Goal: Task Accomplishment & Management: Use online tool/utility

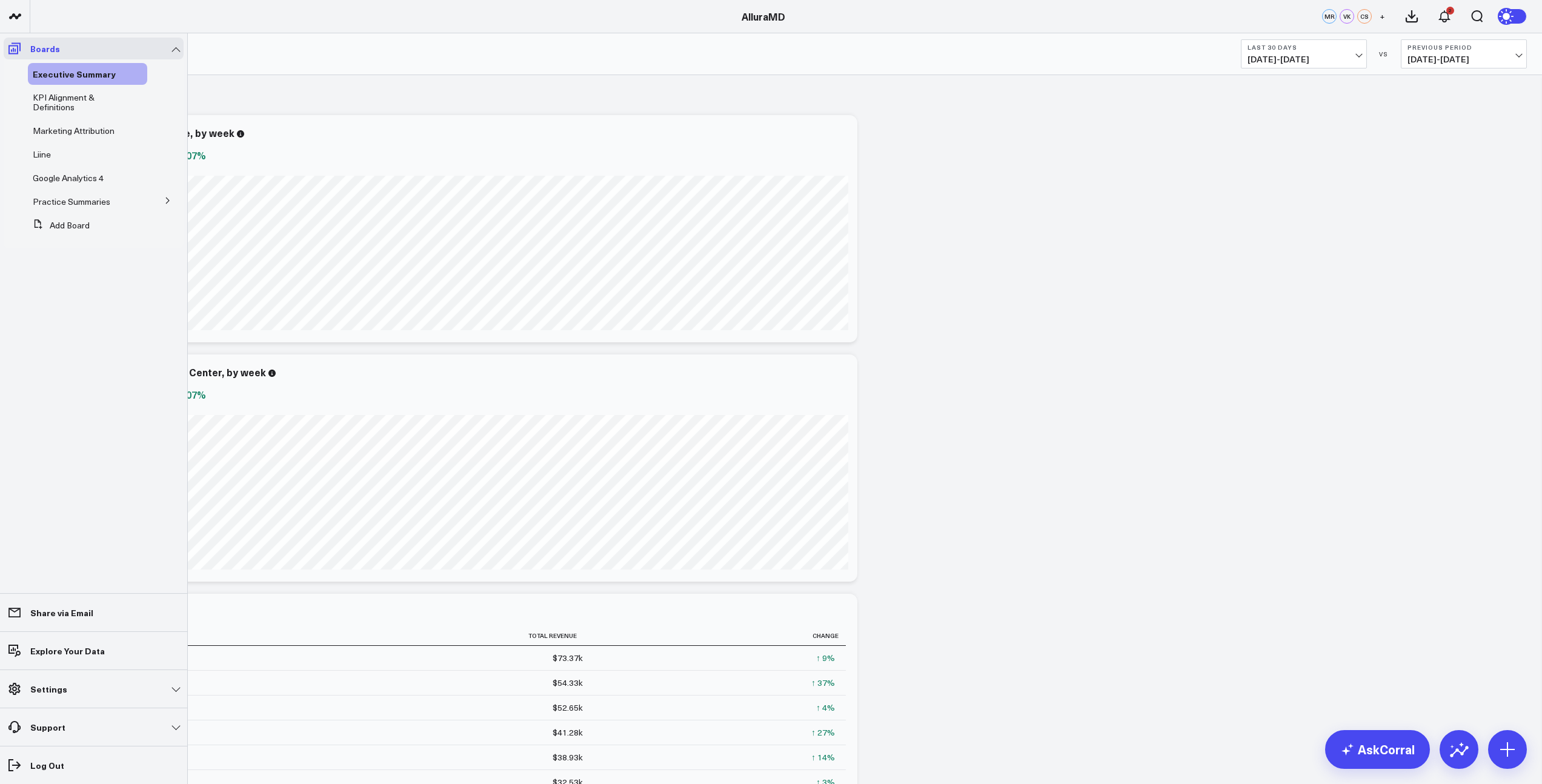
click at [17, 47] on icon at bounding box center [15, 48] width 12 height 11
click at [23, 49] on span at bounding box center [14, 48] width 22 height 22
click at [72, 131] on span "Marketing Attribution" at bounding box center [73, 130] width 82 height 11
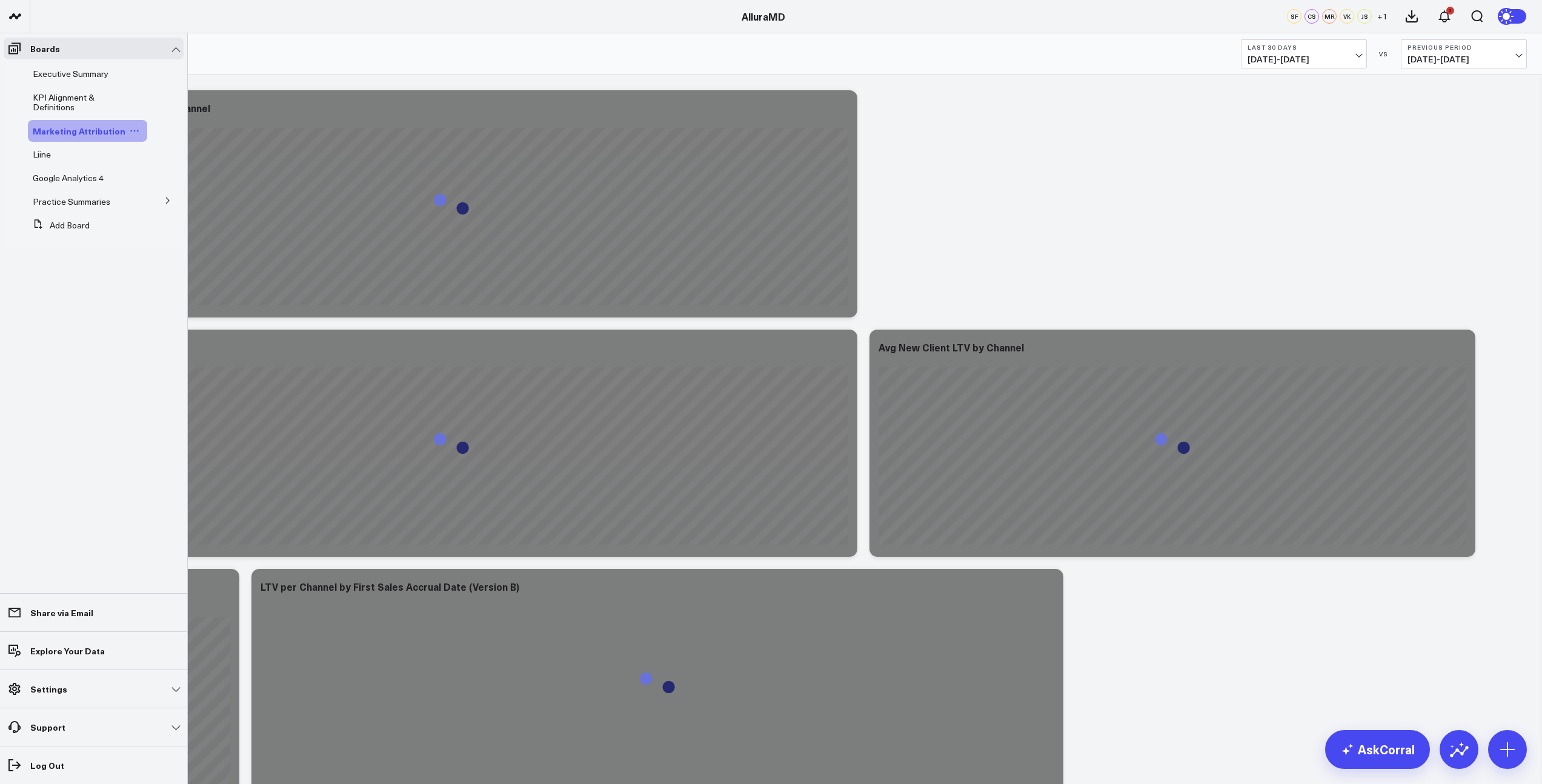
click at [137, 131] on icon at bounding box center [137, 131] width 2 height 2
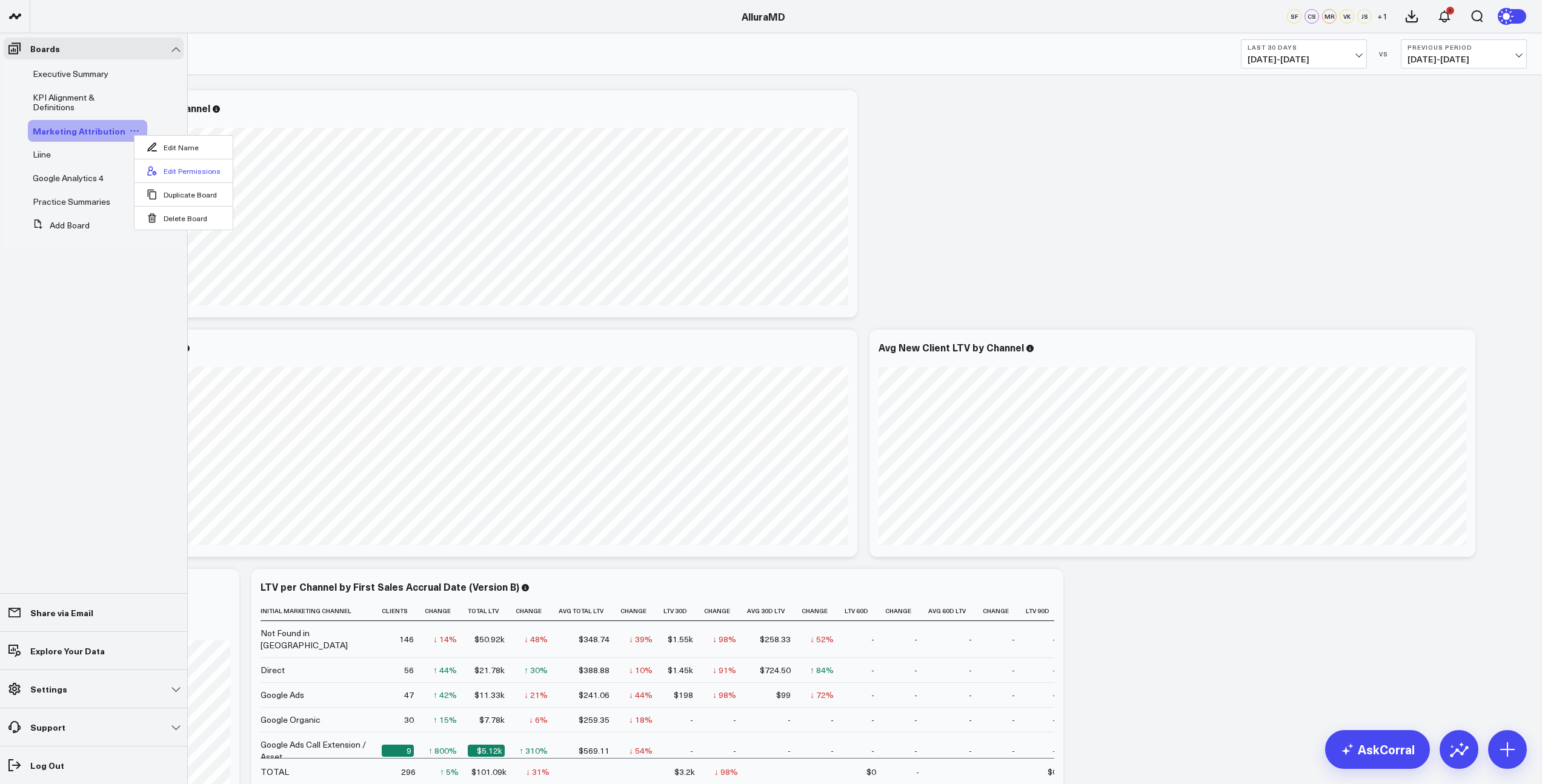
click at [173, 173] on button "Edit Permissions" at bounding box center [183, 170] width 98 height 23
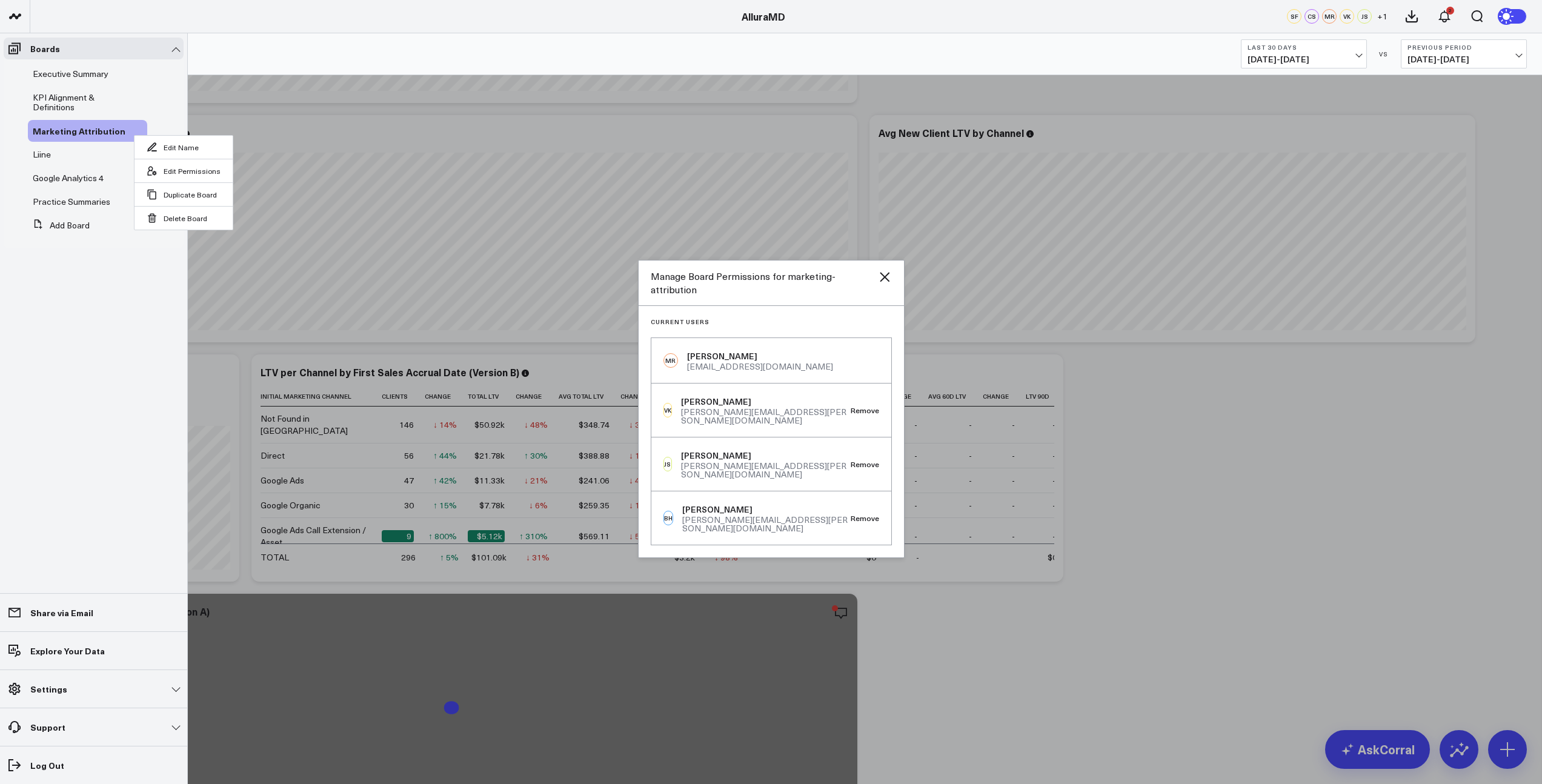
scroll to position [161, 0]
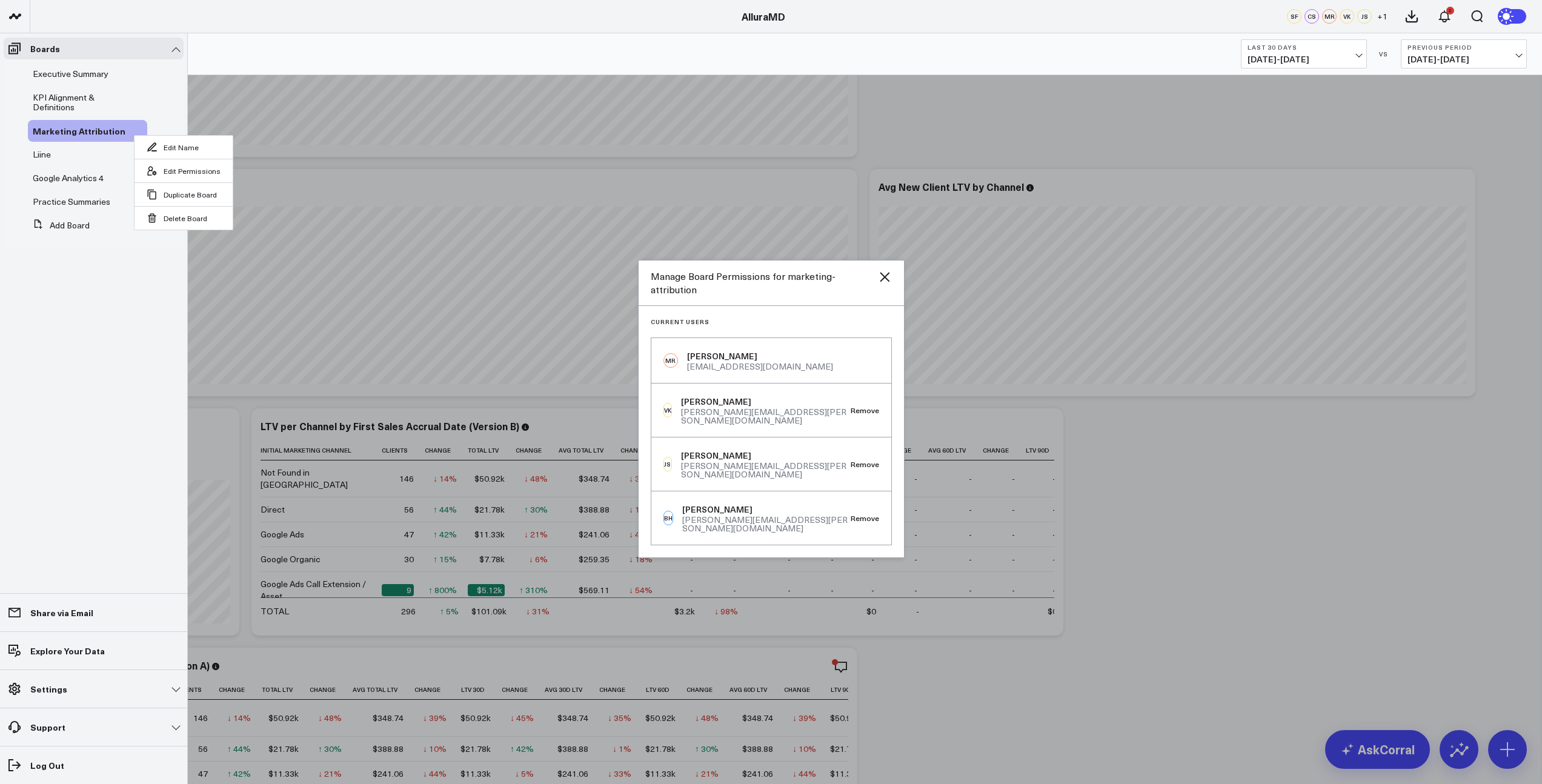
click at [745, 329] on div "Current Users MR [PERSON_NAME] [PERSON_NAME][EMAIL_ADDRESS][DOMAIN_NAME] [PERSO…" at bounding box center [771, 431] width 266 height 252
click at [883, 284] on icon "Close" at bounding box center [885, 277] width 15 height 15
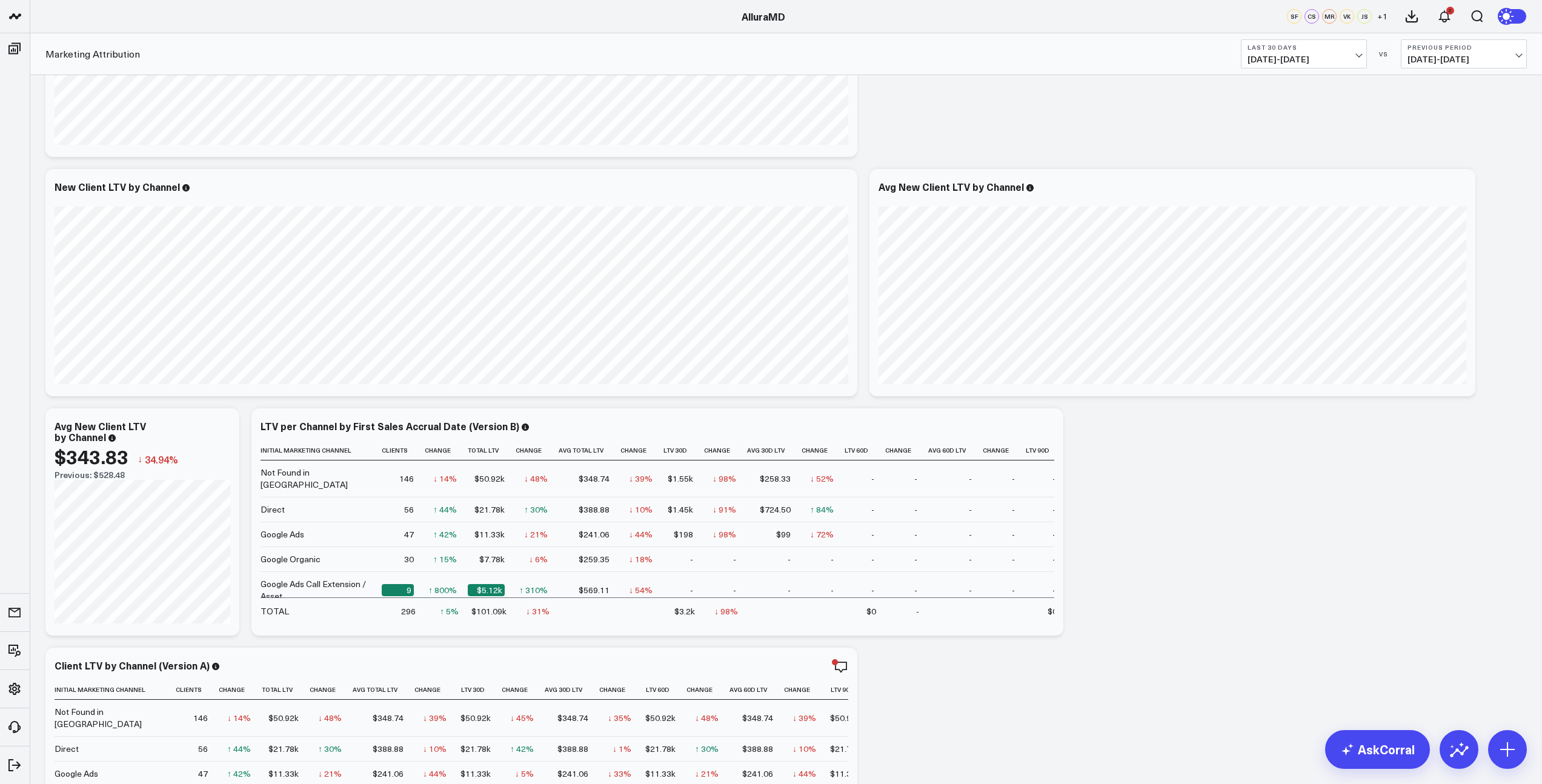
scroll to position [0, 0]
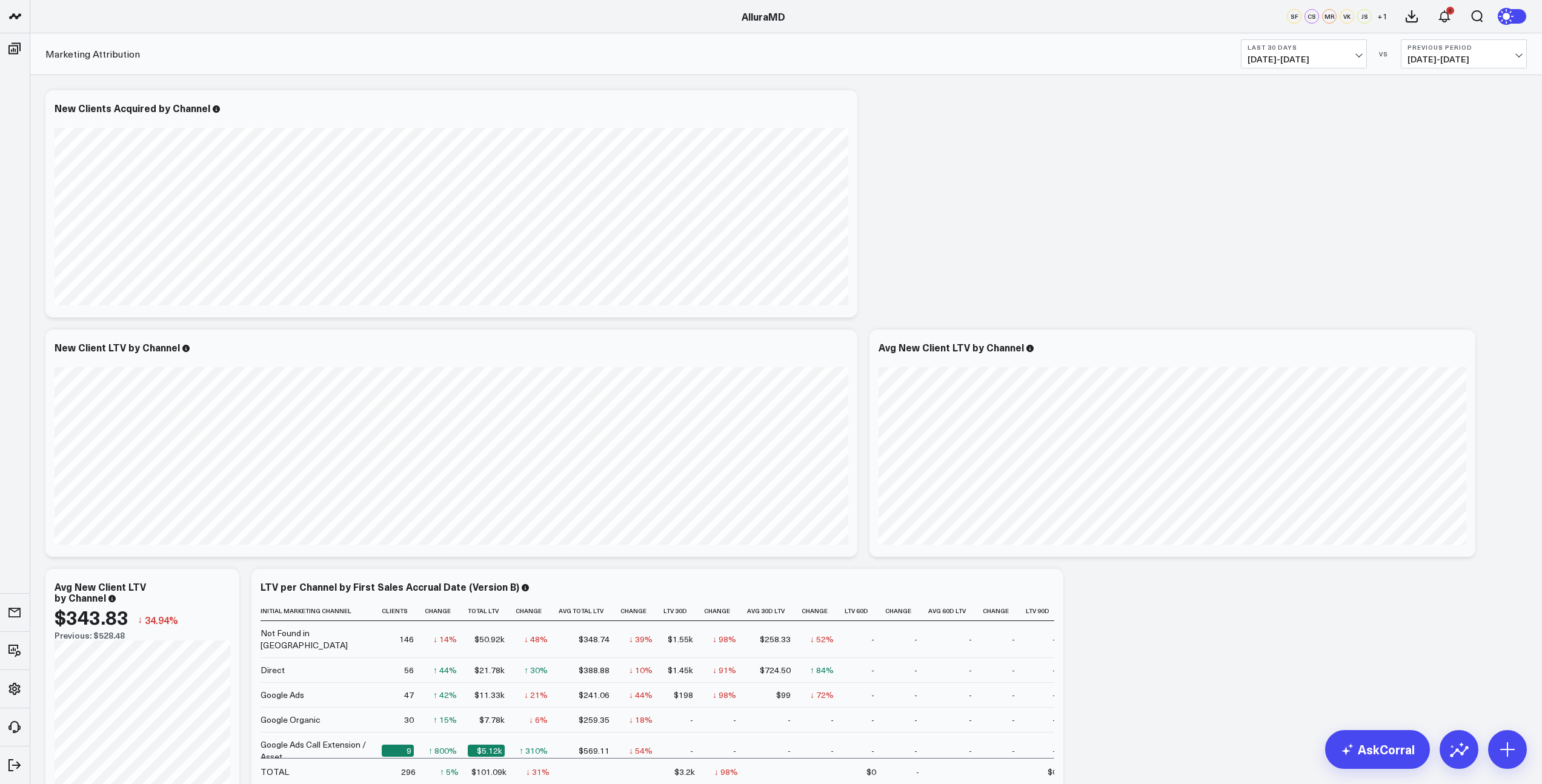
click at [1381, 18] on span "+ 1" at bounding box center [1382, 16] width 10 height 9
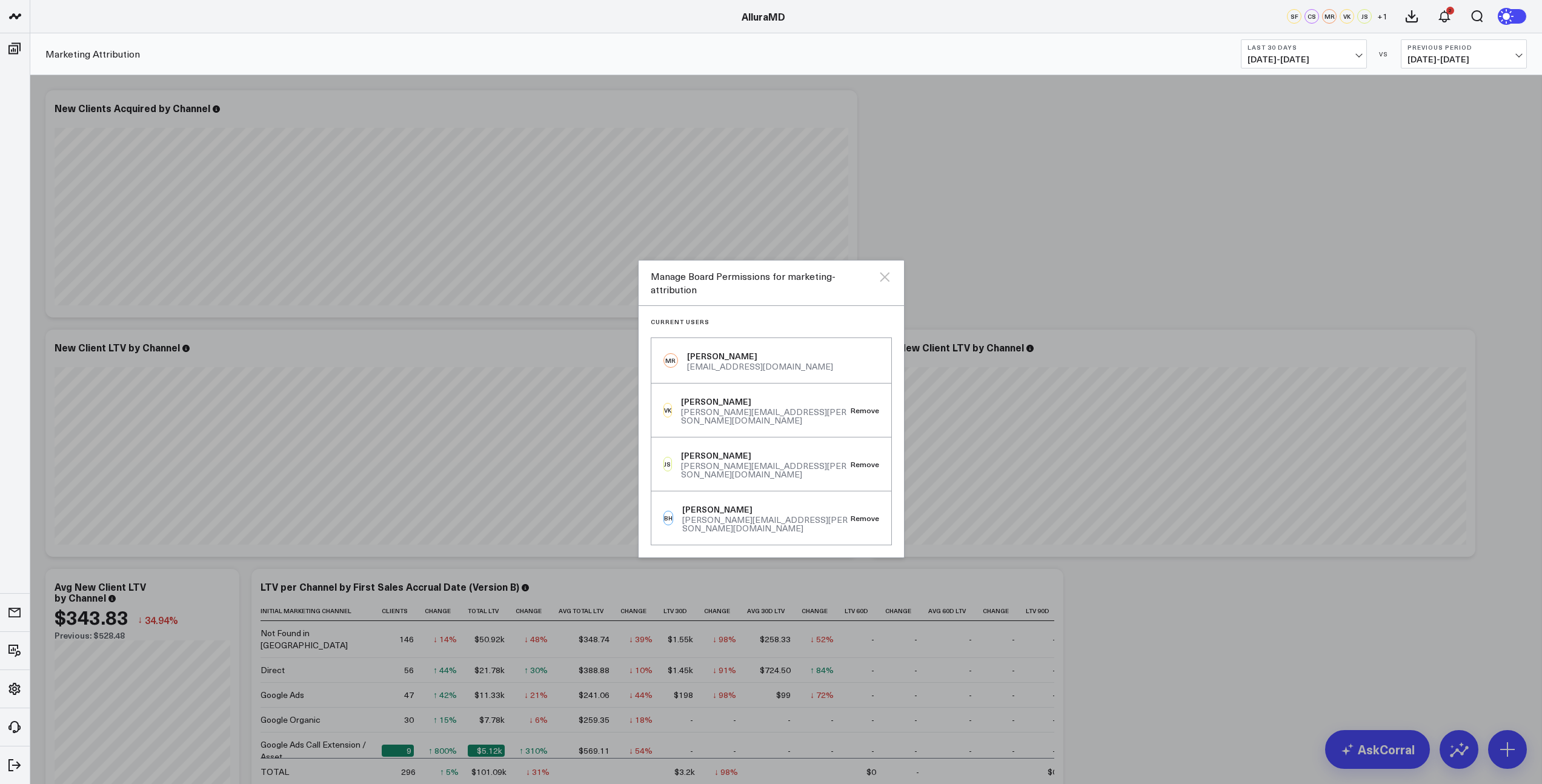
click at [889, 284] on icon "Close" at bounding box center [885, 277] width 15 height 15
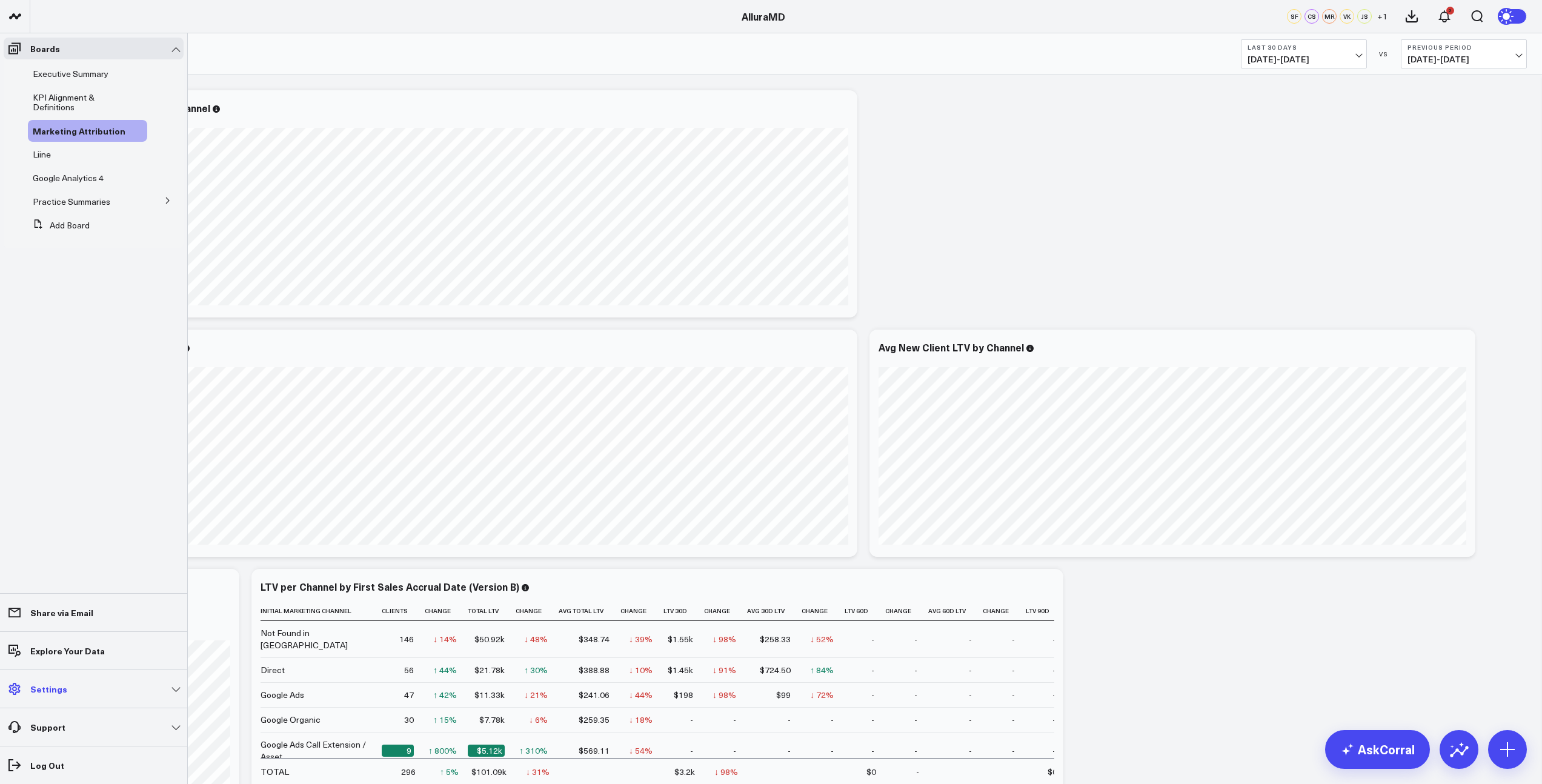
click at [48, 684] on p "Settings" at bounding box center [48, 689] width 37 height 10
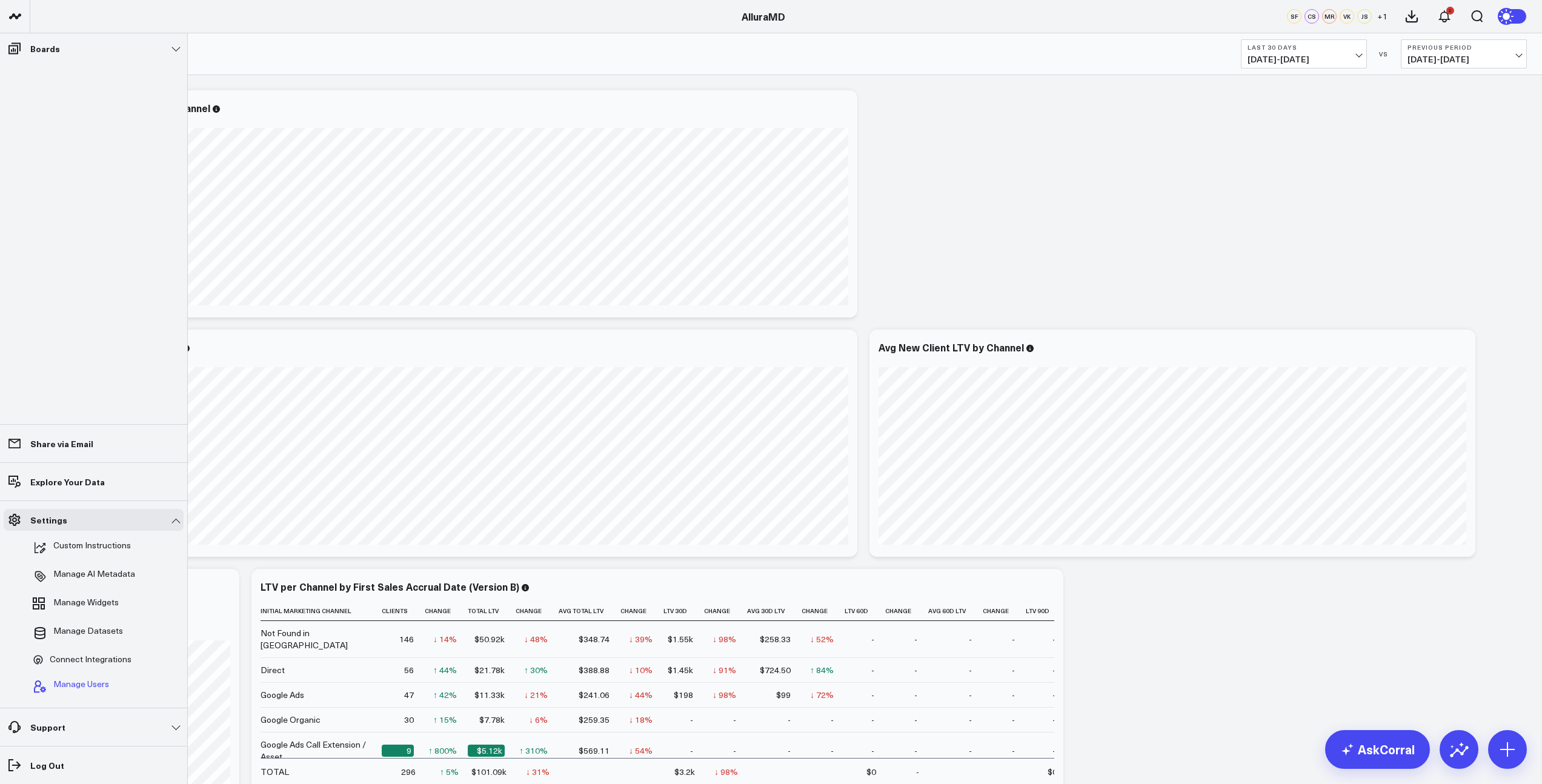
click at [69, 685] on span "Manage Users" at bounding box center [81, 687] width 56 height 15
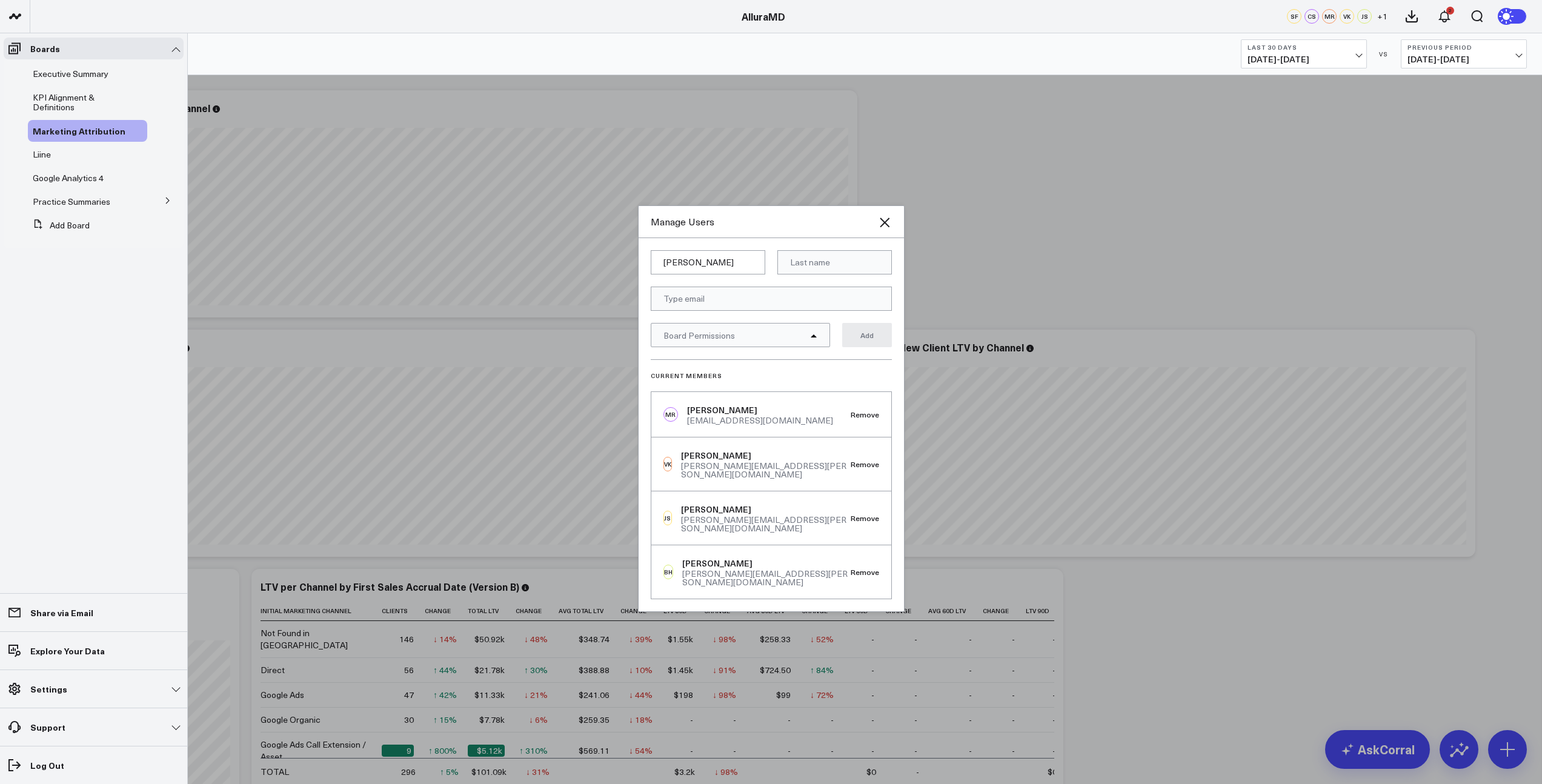
type input "[PERSON_NAME]"
click at [801, 274] on input at bounding box center [835, 262] width 115 height 24
type input "[PERSON_NAME]"
click at [704, 311] on input "email" at bounding box center [771, 298] width 241 height 24
paste input "[PERSON_NAME][EMAIL_ADDRESS][DOMAIN_NAME]"
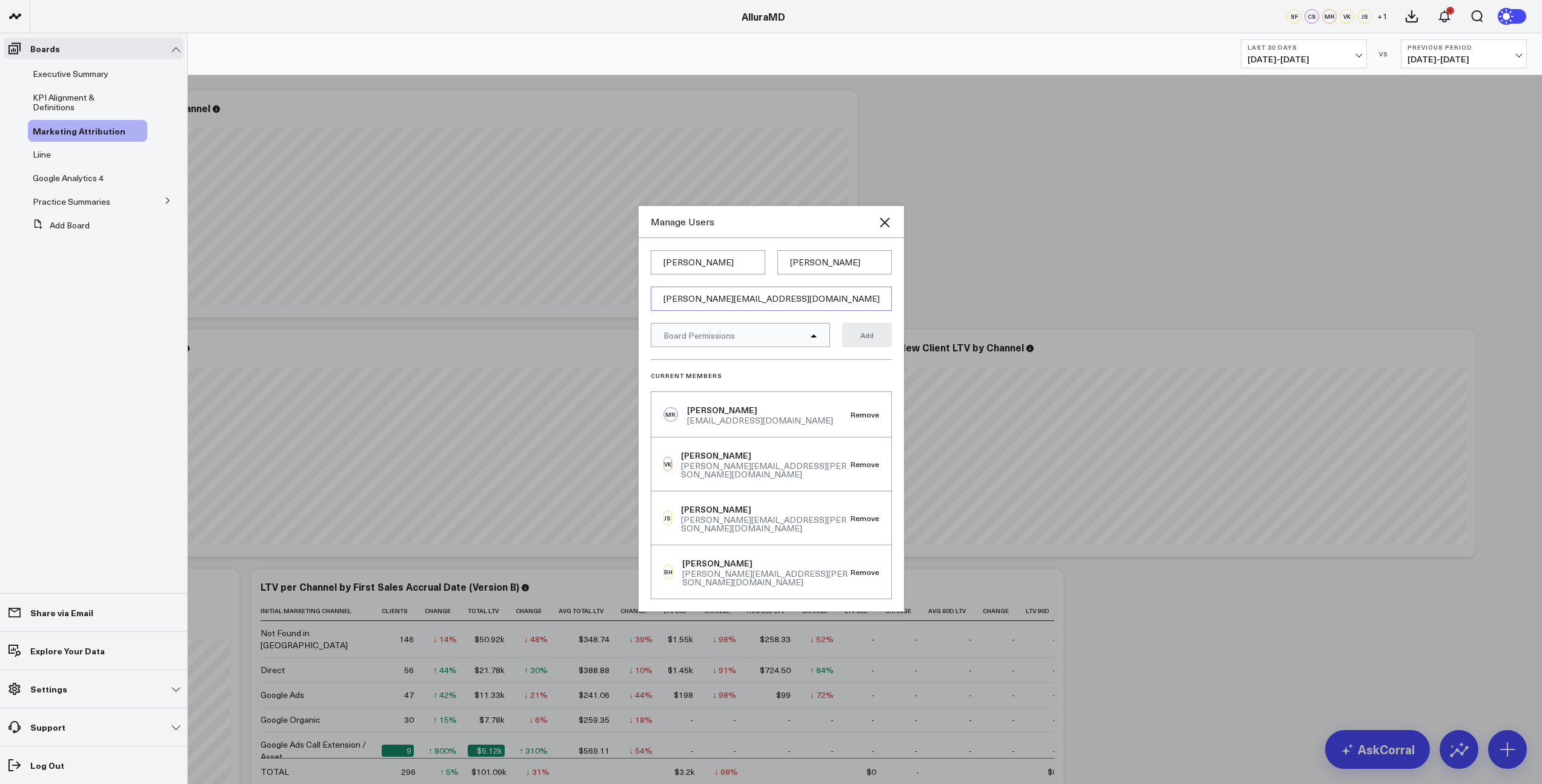
type input "[PERSON_NAME][EMAIL_ADDRESS][DOMAIN_NAME]"
click at [764, 295] on form "[PERSON_NAME] [PERSON_NAME][EMAIL_ADDRESS][DOMAIN_NAME] Board Permissions Add" at bounding box center [771, 304] width 241 height 109
click at [817, 339] on icon at bounding box center [813, 336] width 7 height 7
click at [811, 440] on div "Marketing Attribution" at bounding box center [740, 428] width 178 height 25
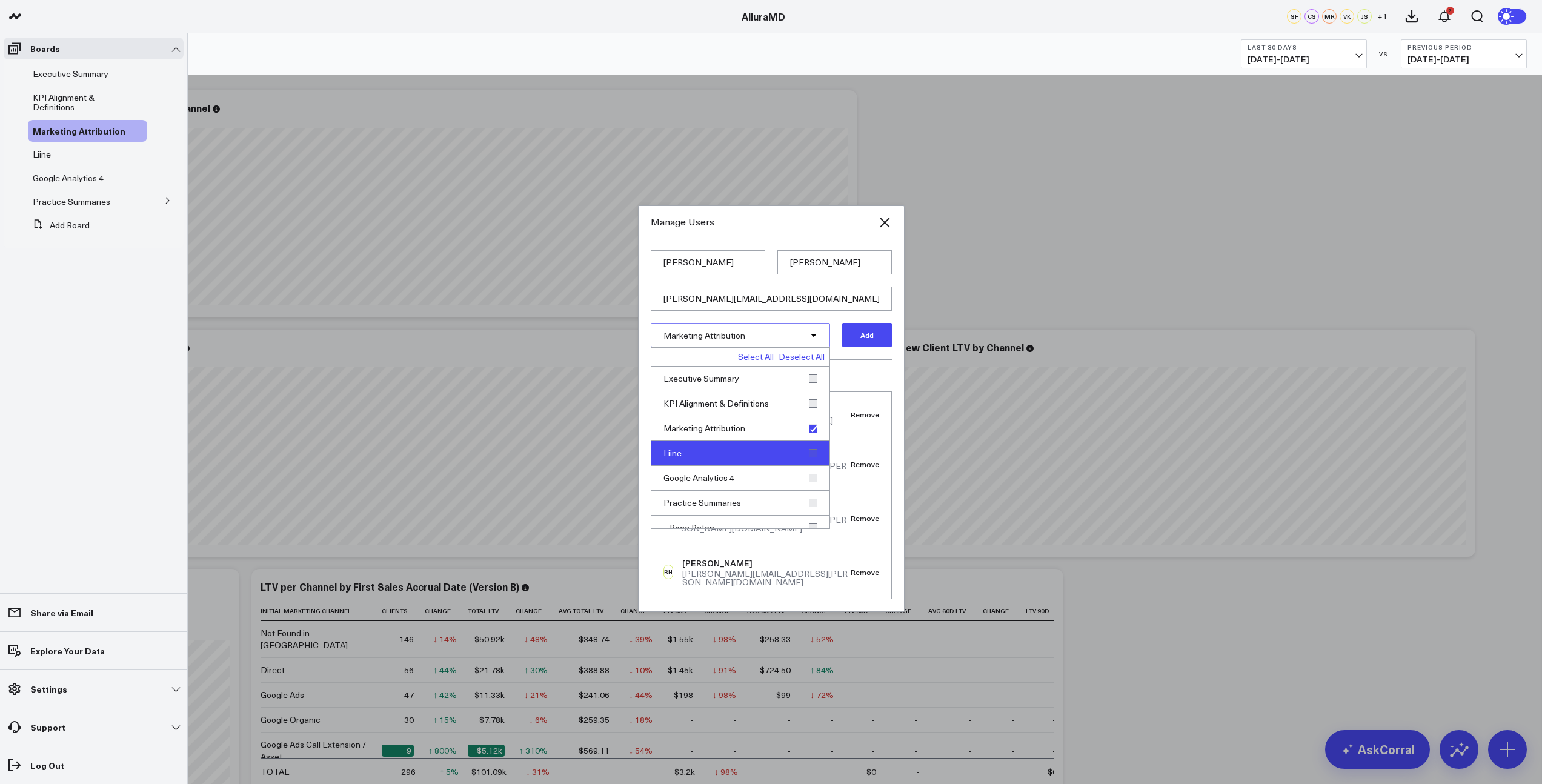
click at [808, 466] on div "Liine" at bounding box center [740, 453] width 178 height 25
click at [807, 490] on div "Google Analytics 4" at bounding box center [740, 478] width 178 height 25
click at [875, 347] on button "Add" at bounding box center [867, 335] width 49 height 24
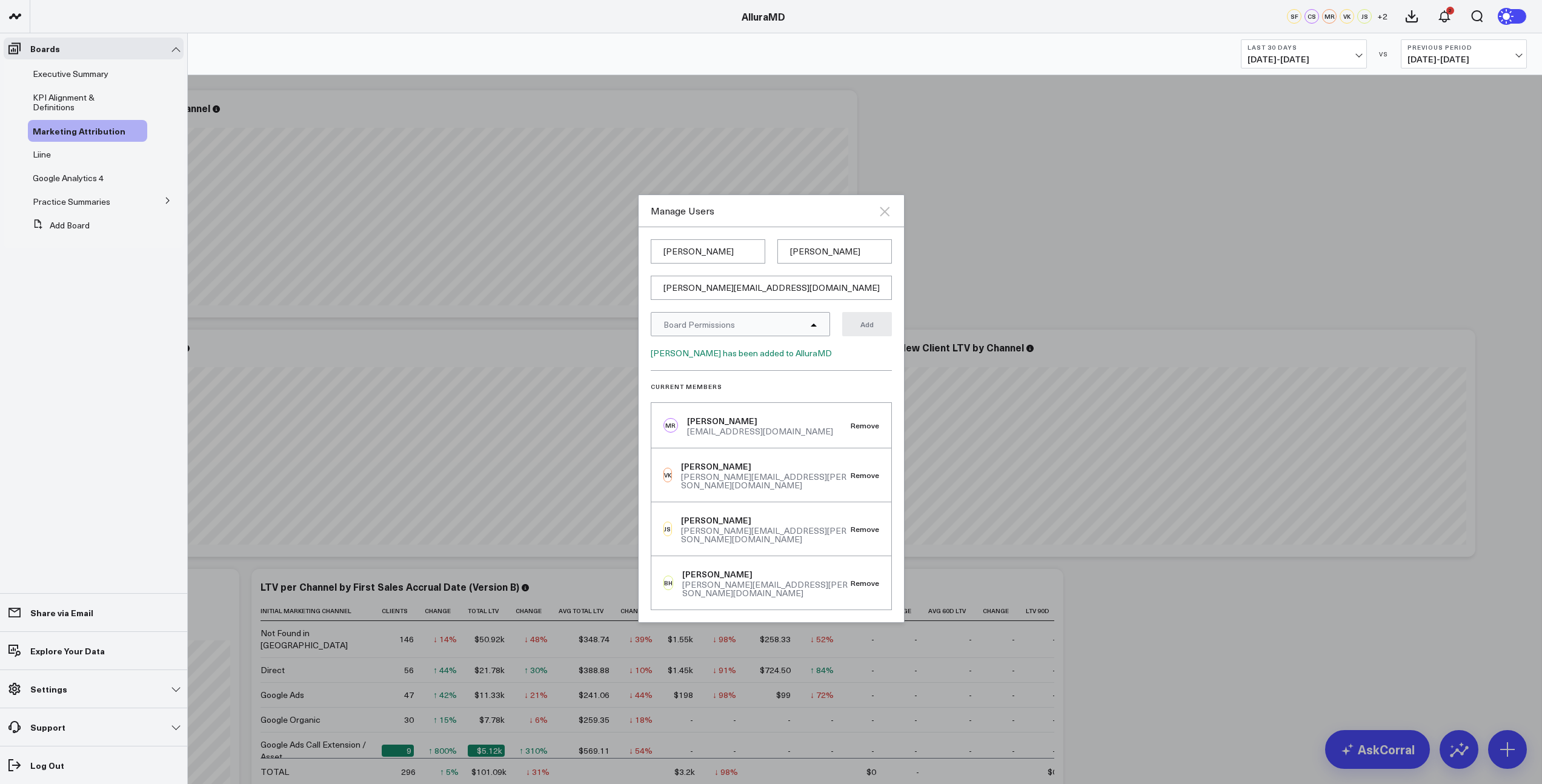
click at [885, 216] on icon "Close" at bounding box center [884, 212] width 10 height 10
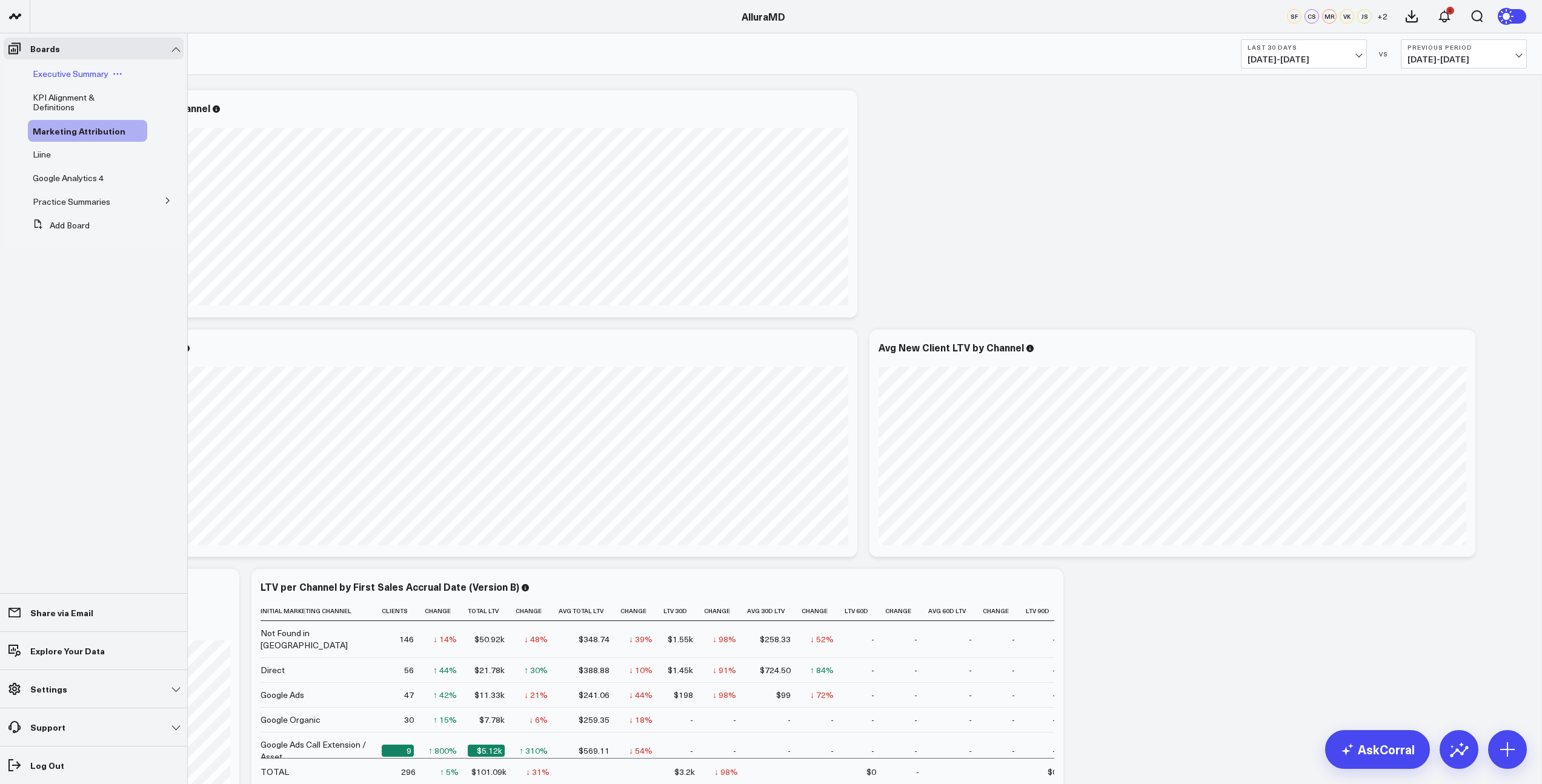
click at [85, 76] on span "Executive Summary" at bounding box center [70, 73] width 75 height 11
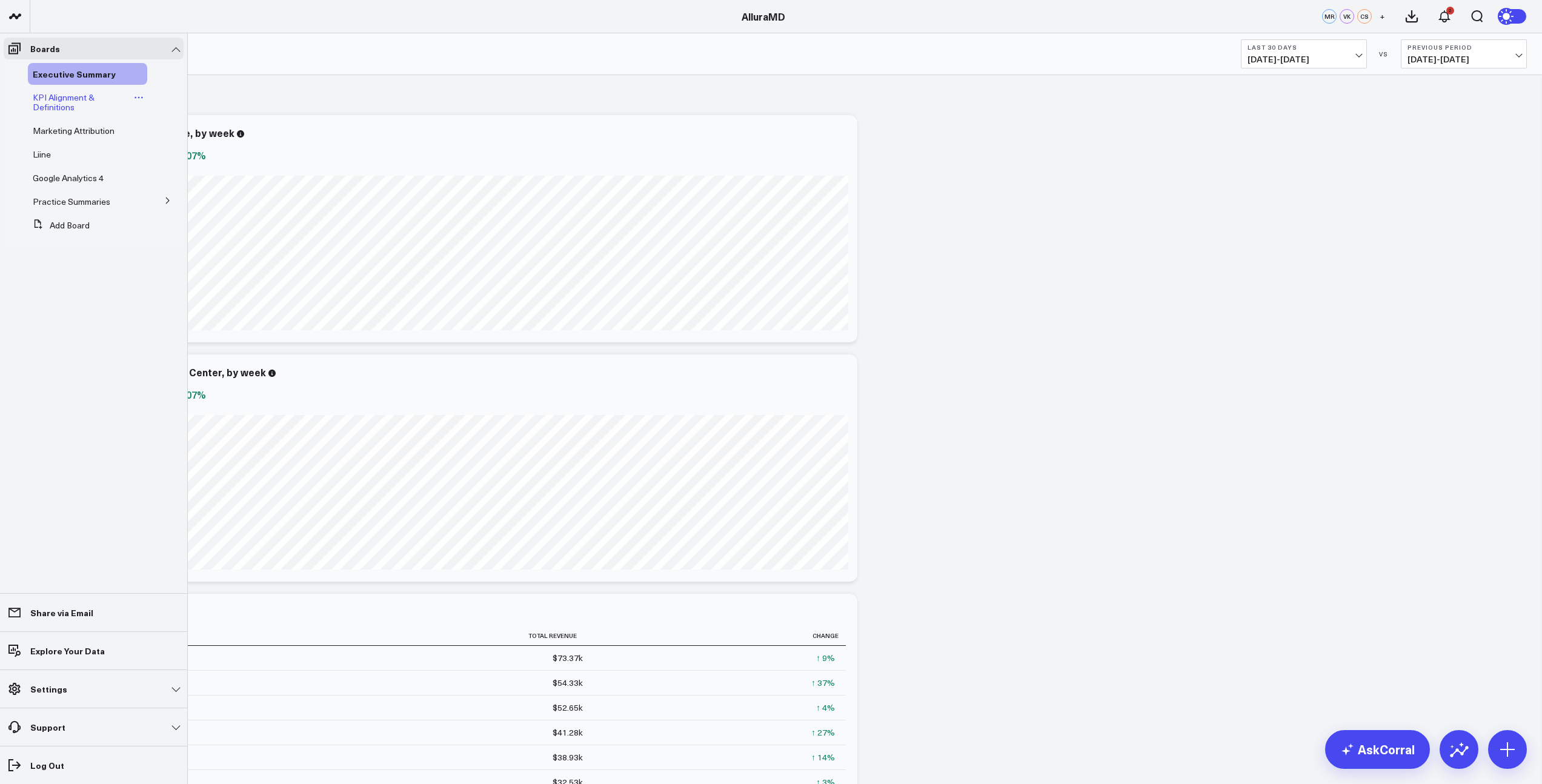
click at [53, 107] on span "KPI Alignment & Definitions" at bounding box center [63, 102] width 62 height 21
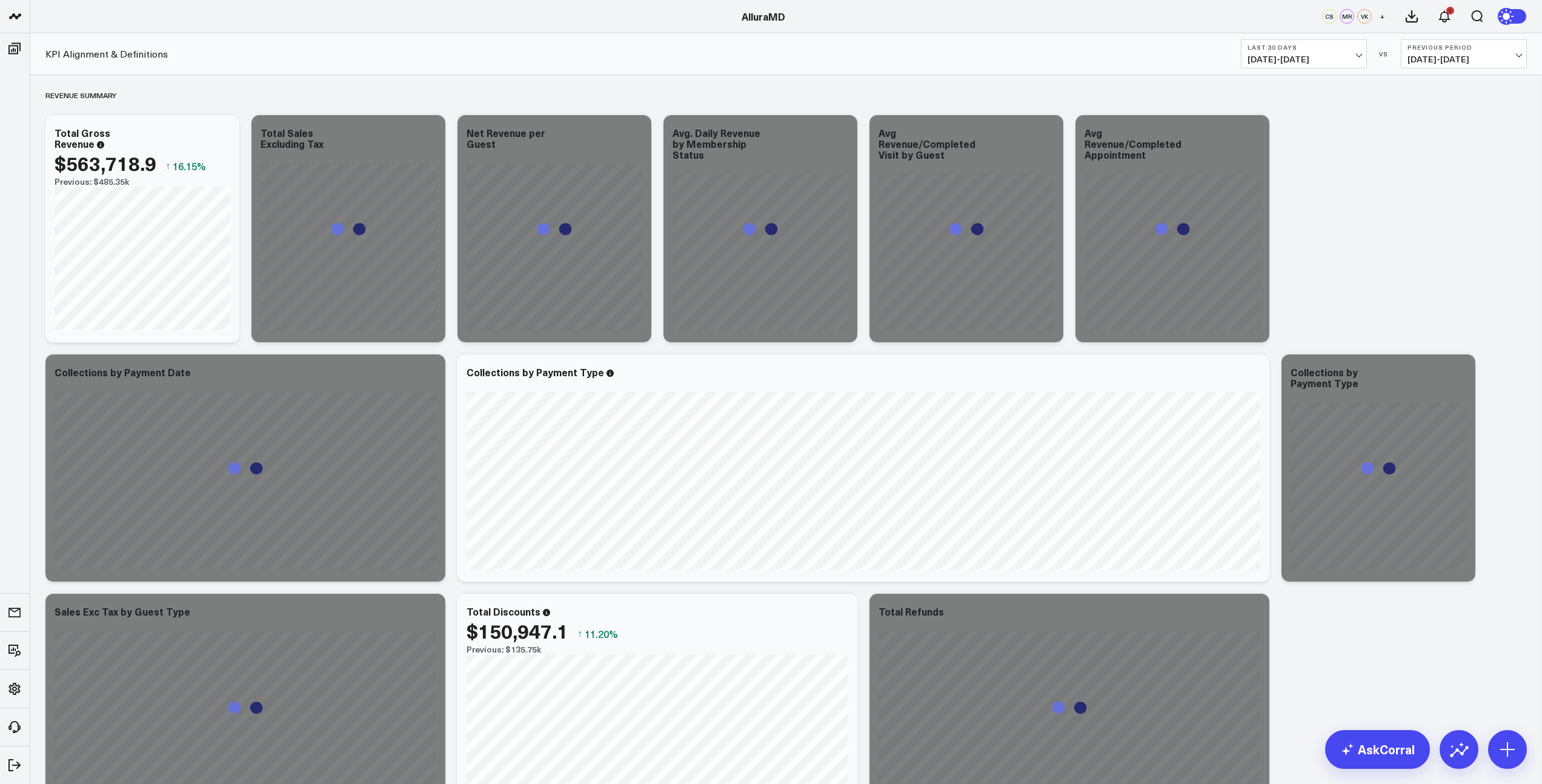
click at [1351, 55] on span "[DATE] - [DATE]" at bounding box center [1303, 59] width 113 height 10
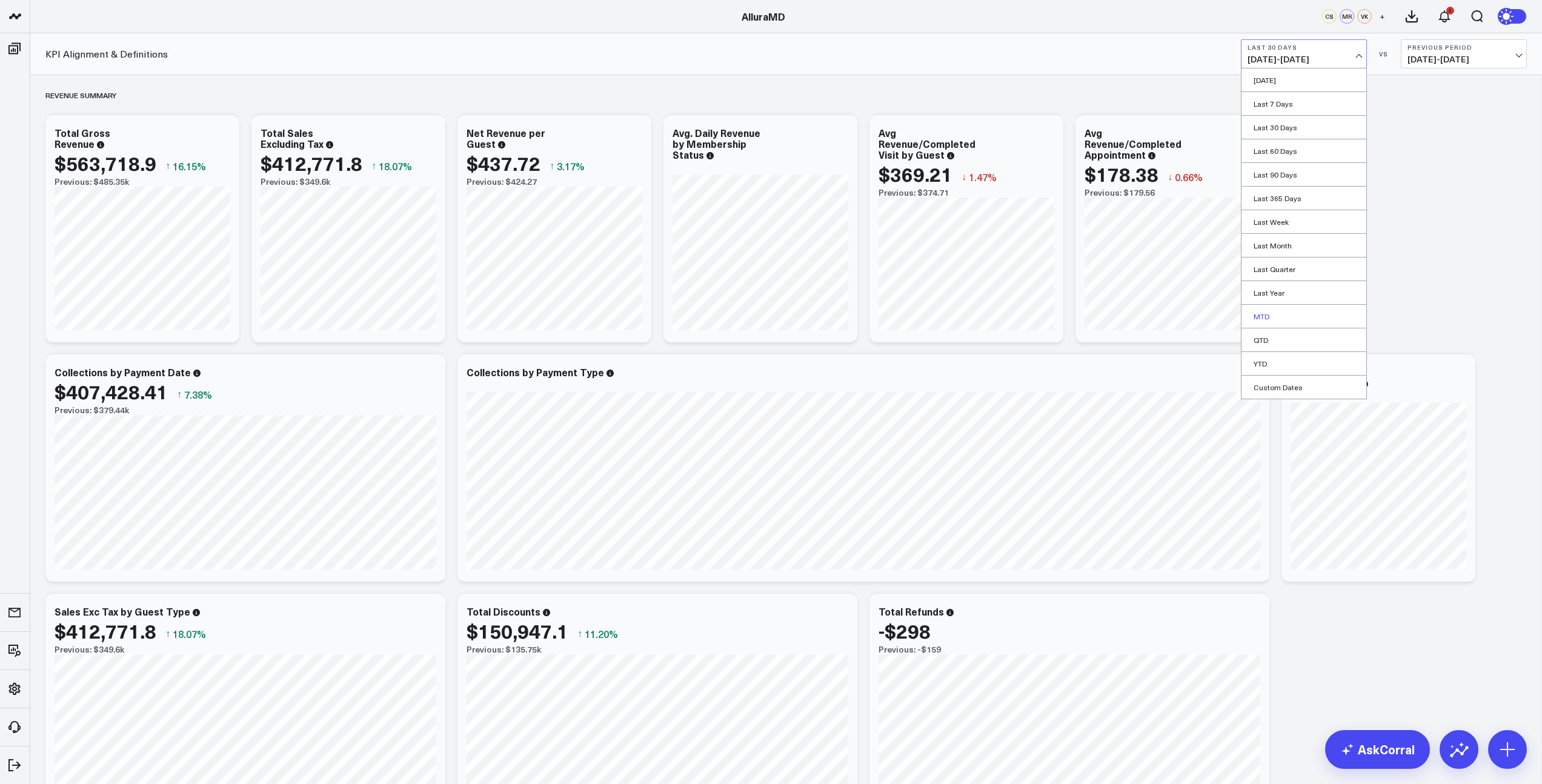
click at [1262, 318] on link "MTD" at bounding box center [1303, 316] width 125 height 23
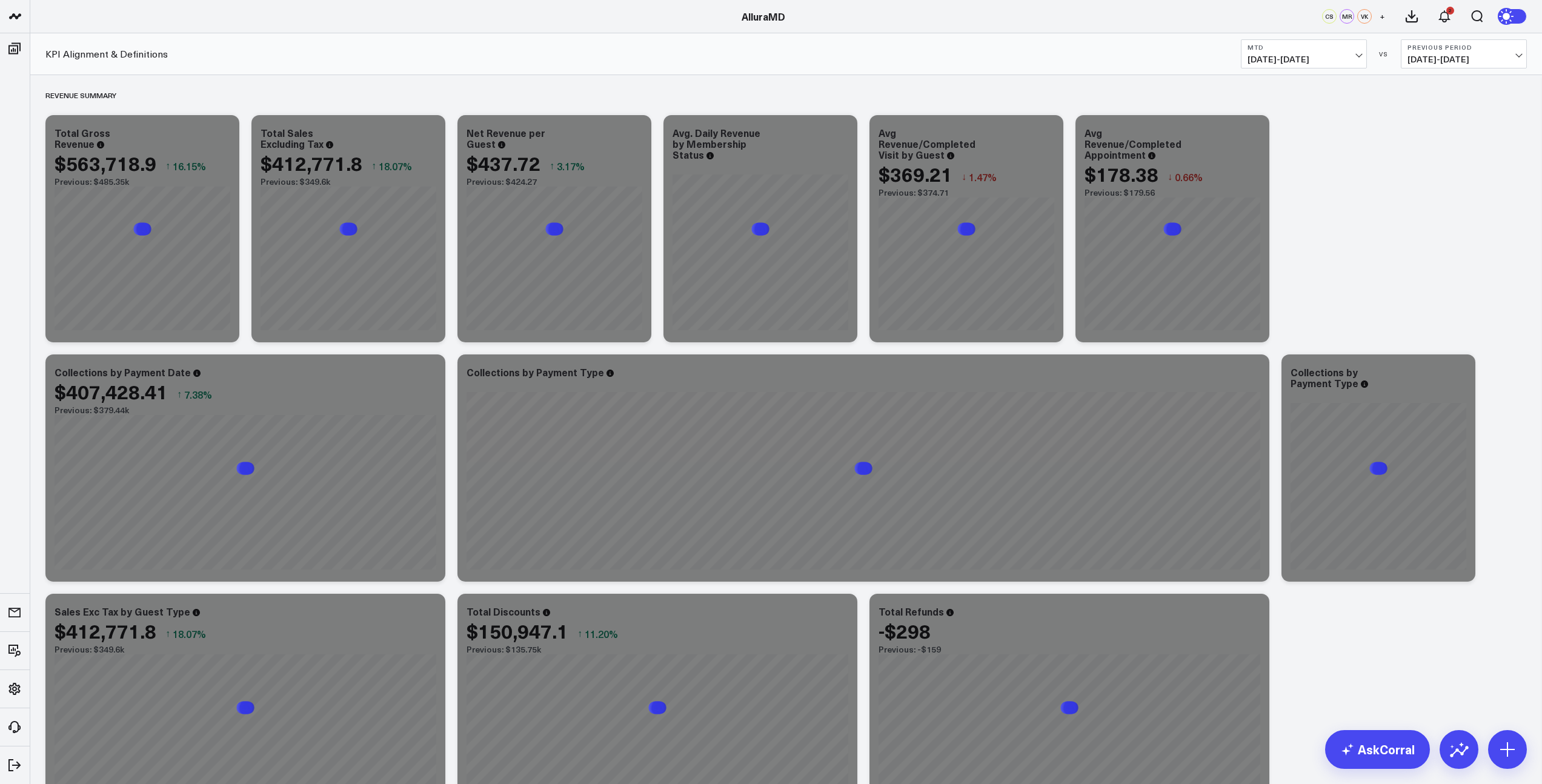
click at [1455, 55] on span "[DATE] - [DATE]" at bounding box center [1463, 59] width 113 height 10
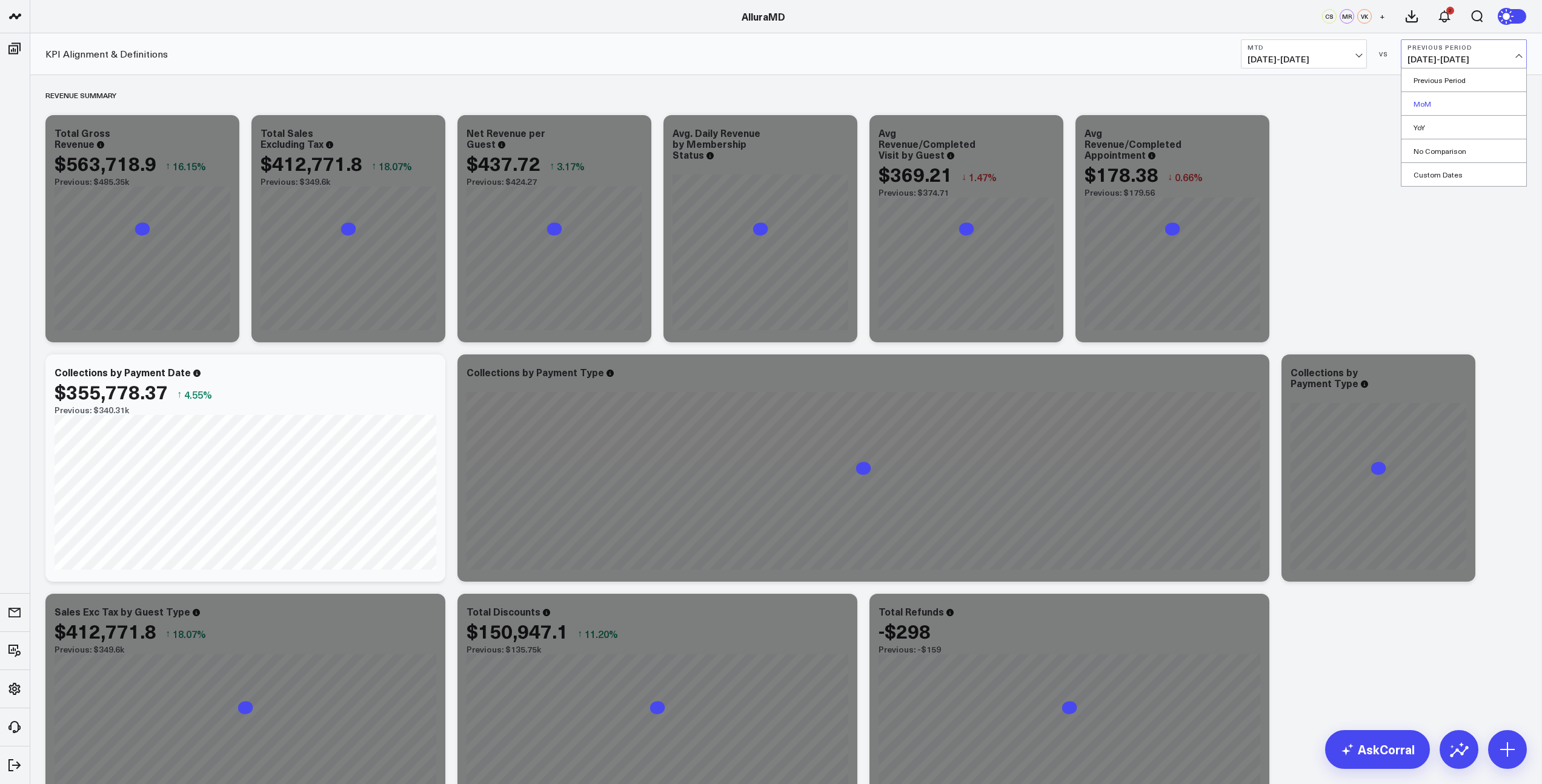
click at [1430, 108] on link "MoM" at bounding box center [1463, 103] width 125 height 23
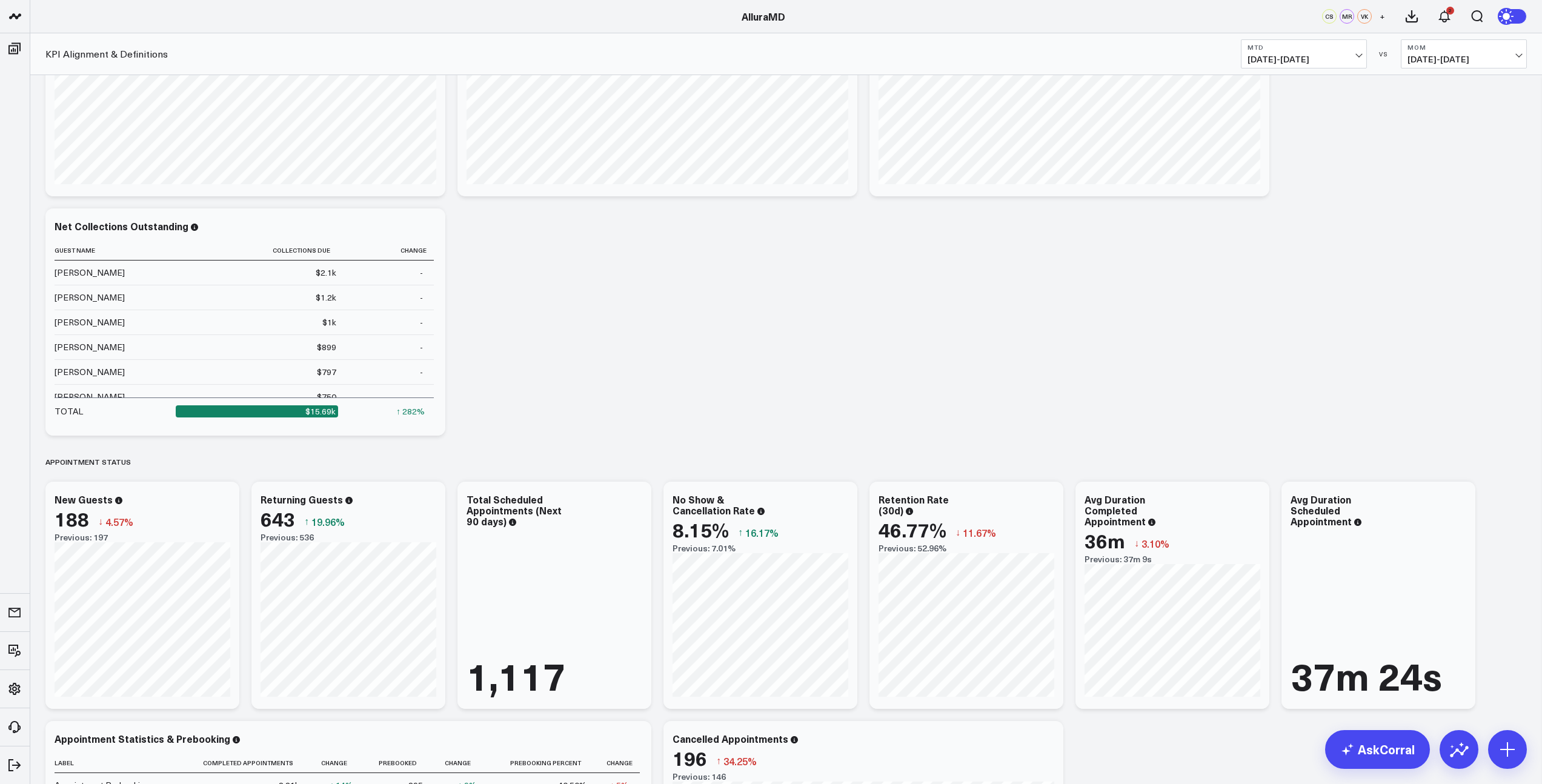
scroll to position [621, 0]
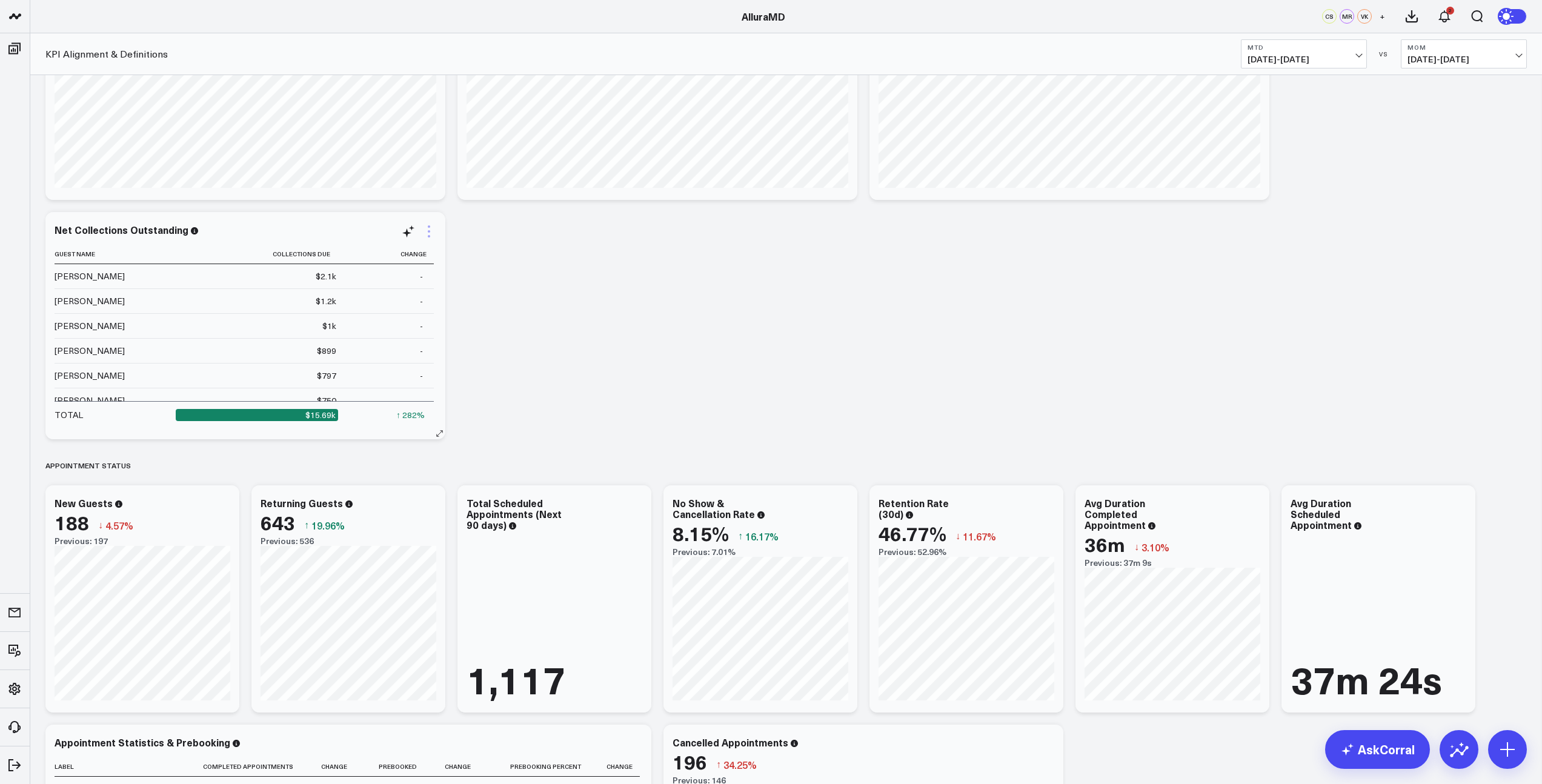
click at [429, 232] on icon at bounding box center [429, 232] width 15 height 15
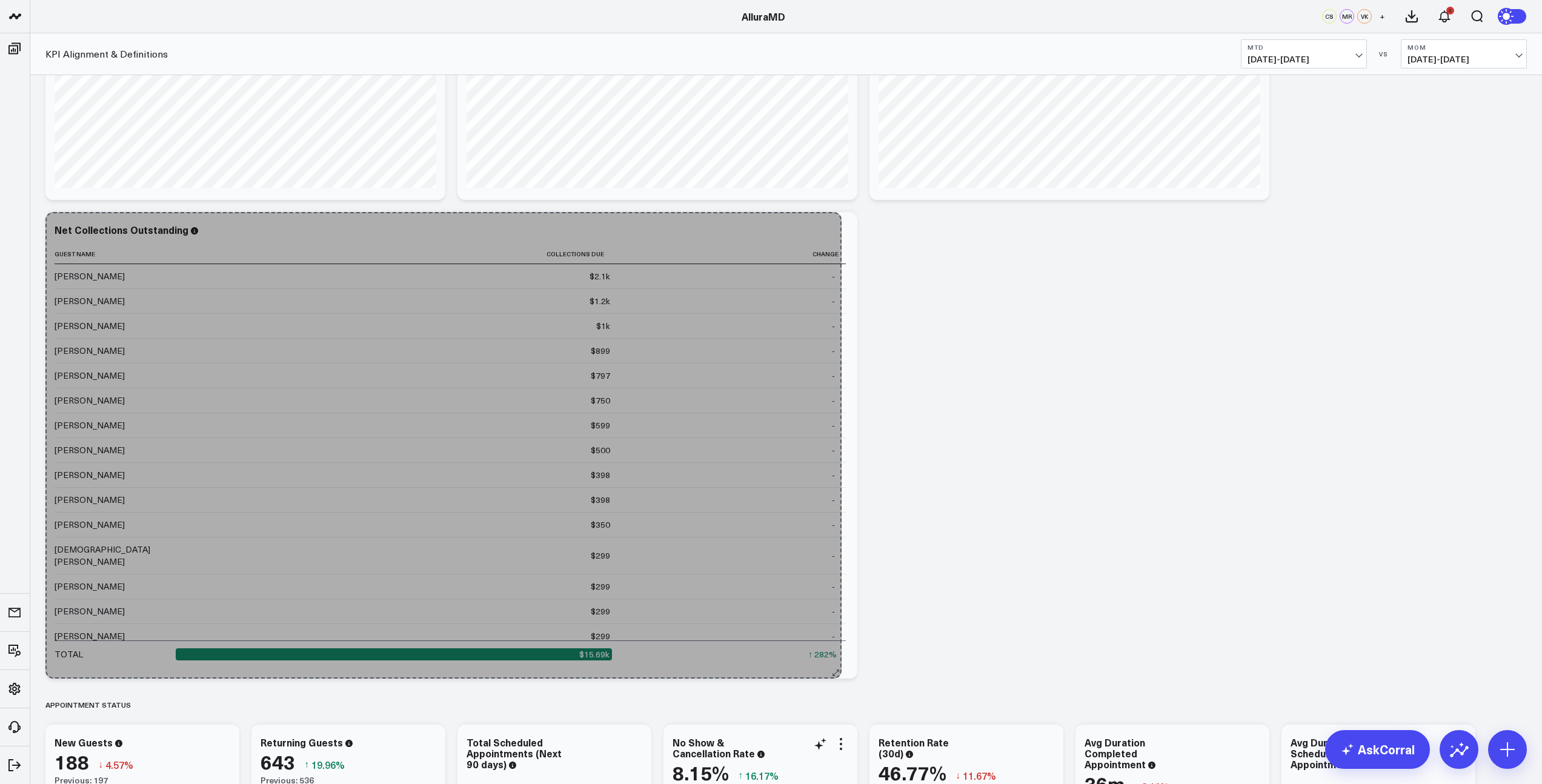
drag, startPoint x: 439, startPoint y: 432, endPoint x: 837, endPoint y: 764, distance: 518.3
click at [836, 765] on div "Revenue Summary Modify via AI Copy link to widget Ask support Remove Create lin…" at bounding box center [786, 582] width 1493 height 2255
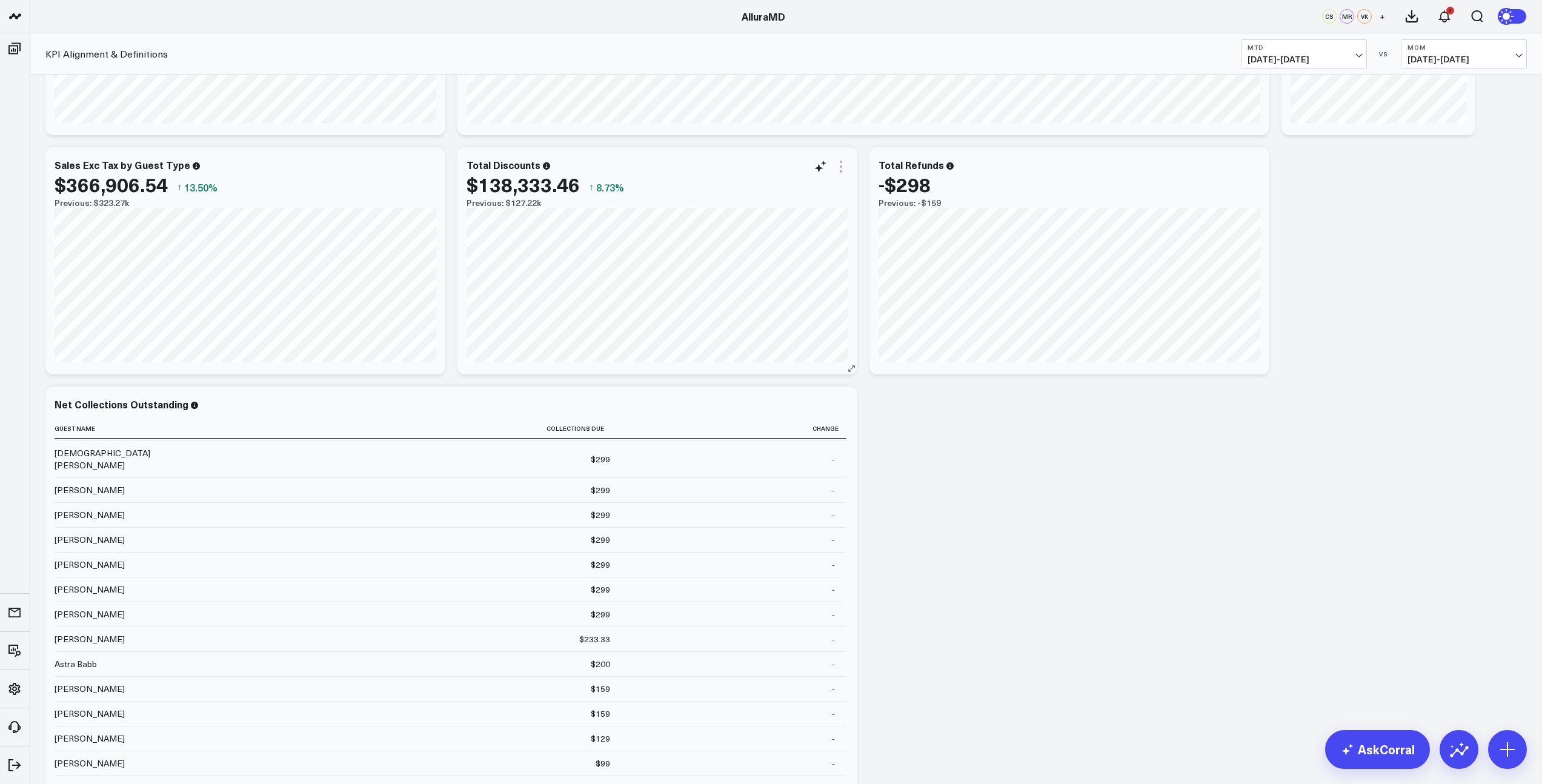
scroll to position [401, 0]
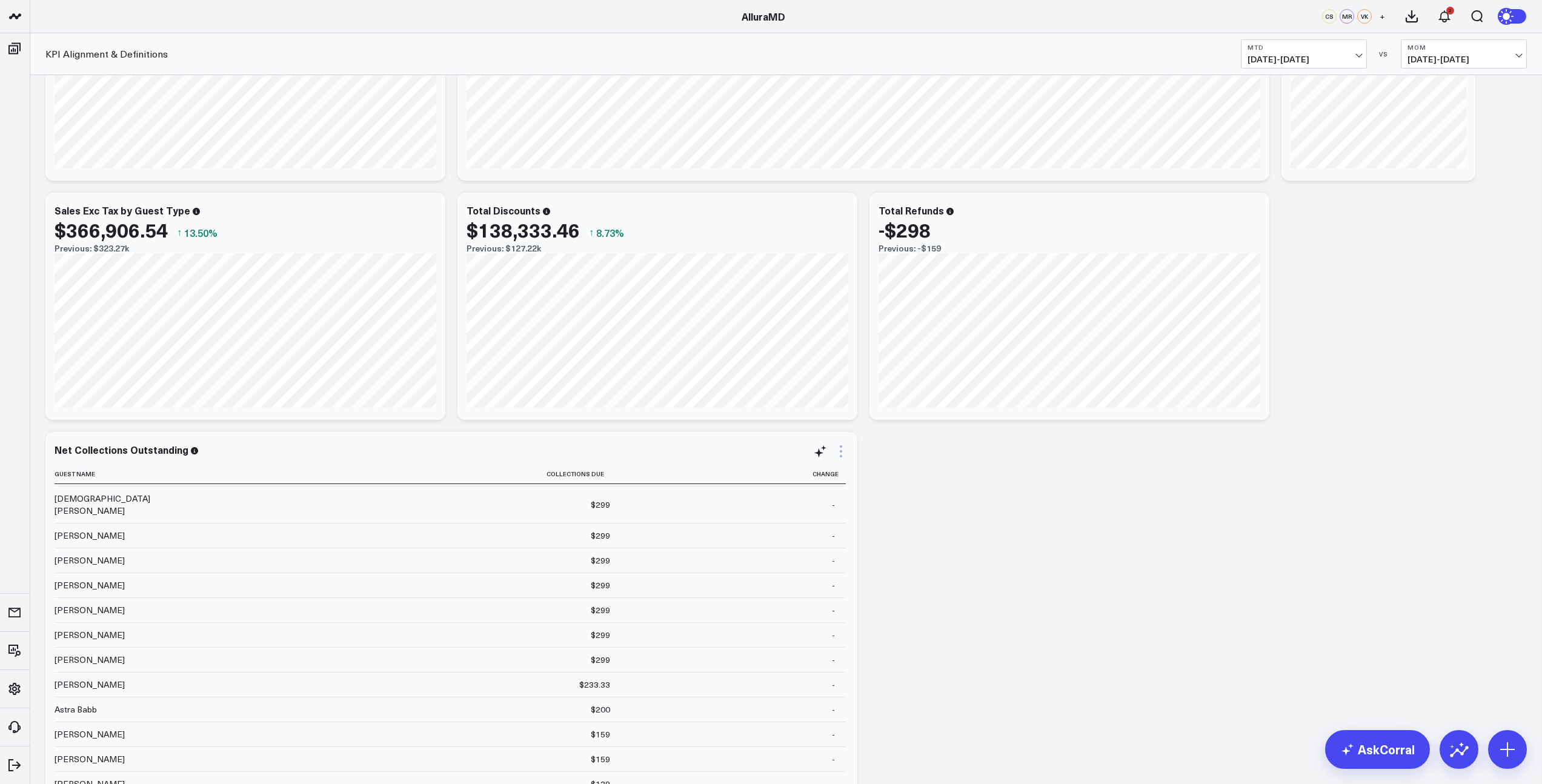
click at [839, 451] on icon at bounding box center [841, 452] width 3 height 3
click at [788, 712] on link "Export PNG" at bounding box center [791, 707] width 88 height 11
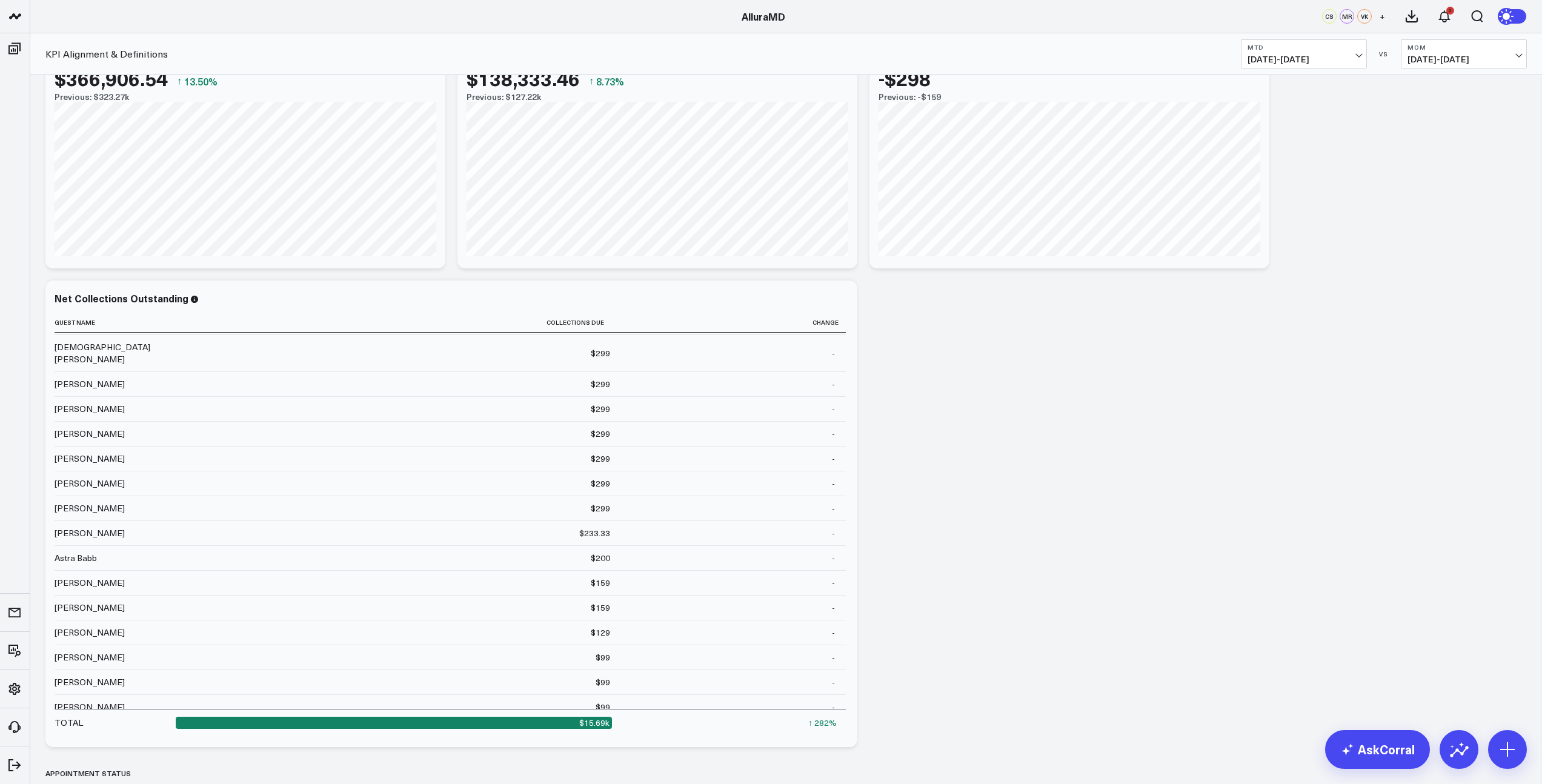
scroll to position [569, 0]
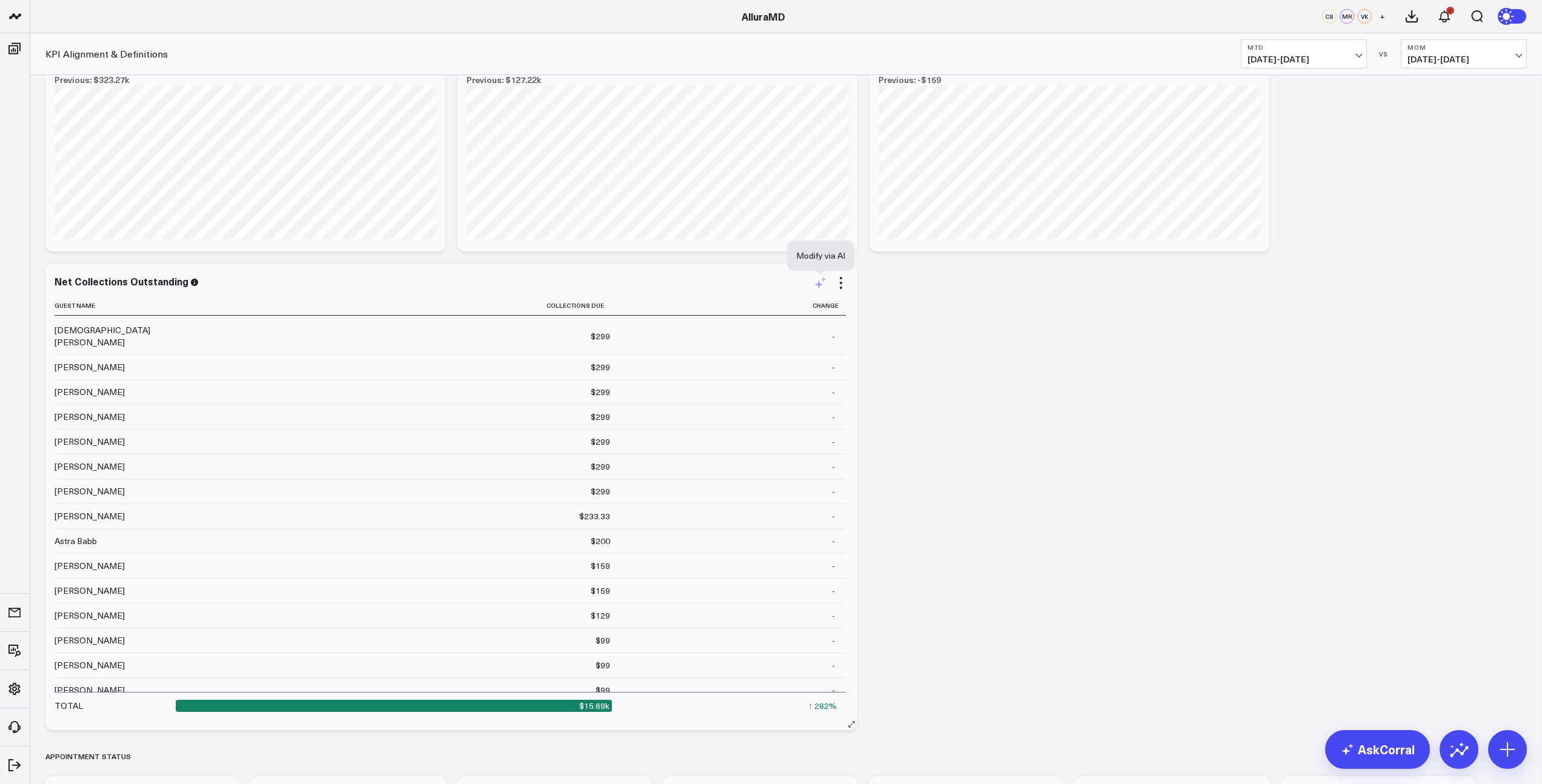
click at [820, 288] on icon at bounding box center [820, 283] width 15 height 15
click at [895, 311] on textarea at bounding box center [953, 310] width 205 height 55
click at [942, 293] on textarea "add a column with the approriate location" at bounding box center [953, 310] width 205 height 55
click at [1015, 296] on textarea "add a column with the corresponding location" at bounding box center [953, 310] width 205 height 55
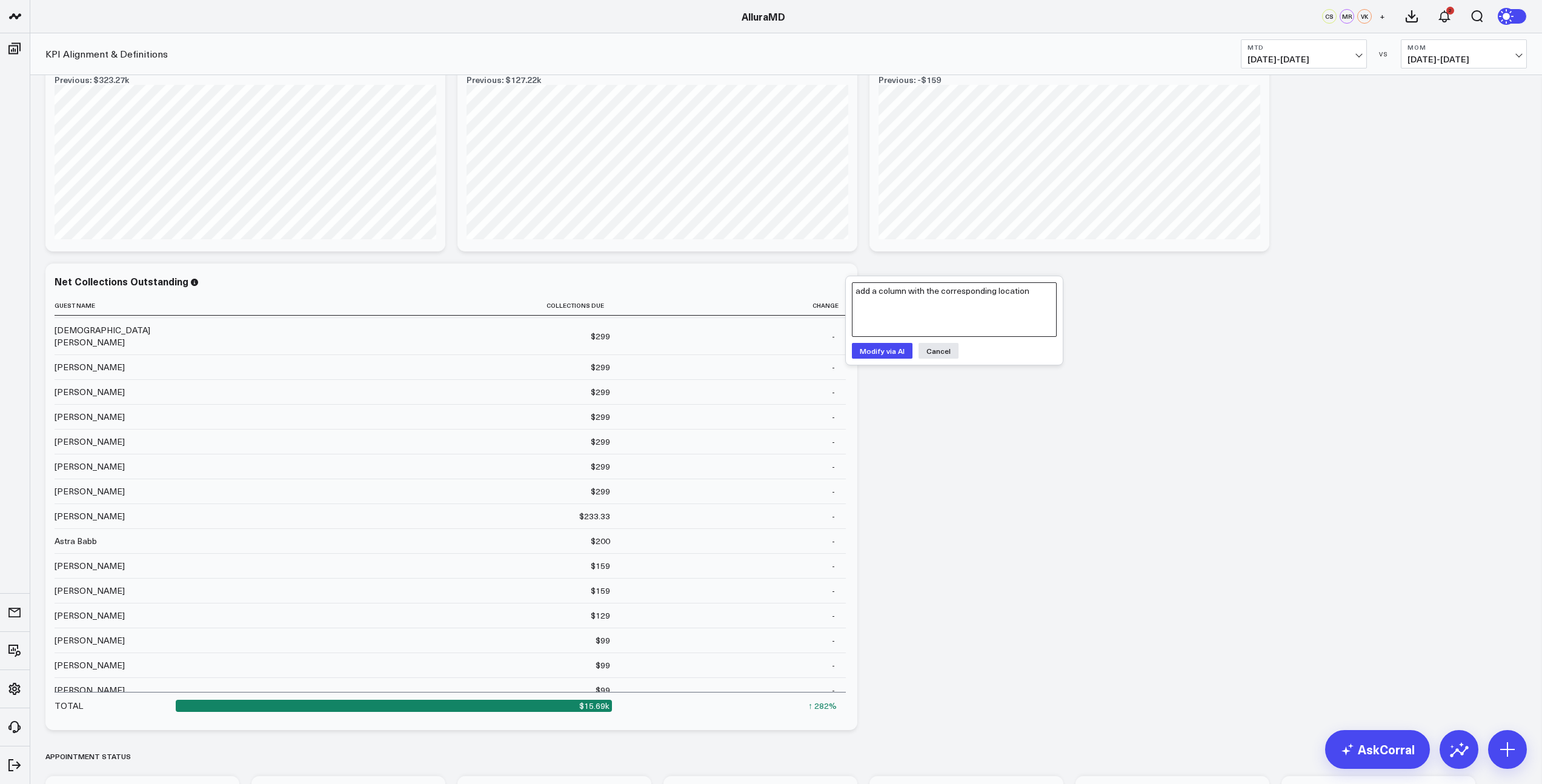
click at [1015, 296] on textarea "add a column with the corresponding location" at bounding box center [953, 310] width 205 height 55
type textarea "add a column with the corresponding center"
click at [907, 354] on button "Modify via AI" at bounding box center [881, 351] width 61 height 16
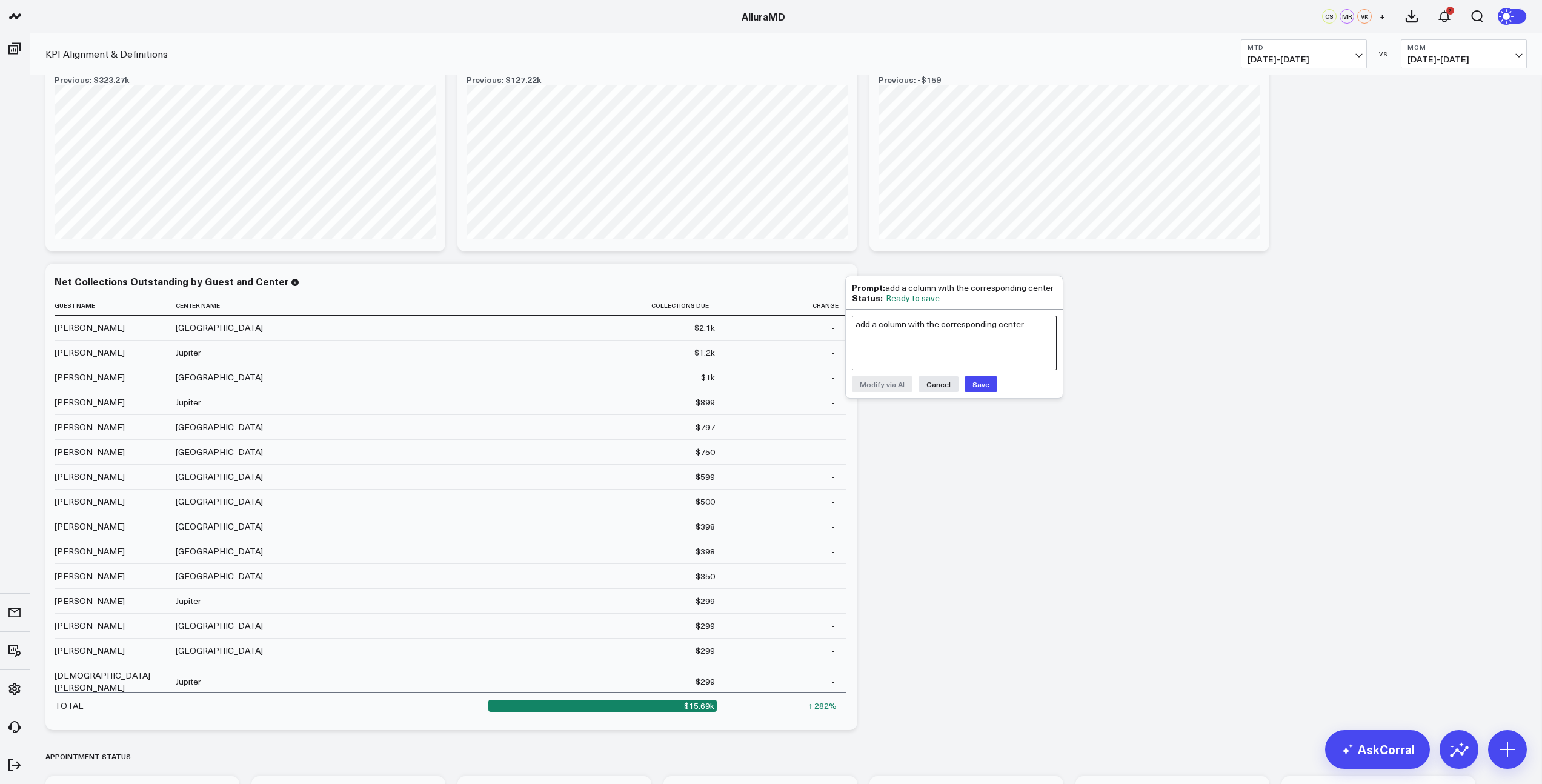
click at [904, 336] on textarea "add a column with the corresponding center" at bounding box center [953, 343] width 205 height 55
type textarea "sort by location"
click at [899, 381] on button "Modify via AI" at bounding box center [881, 384] width 61 height 16
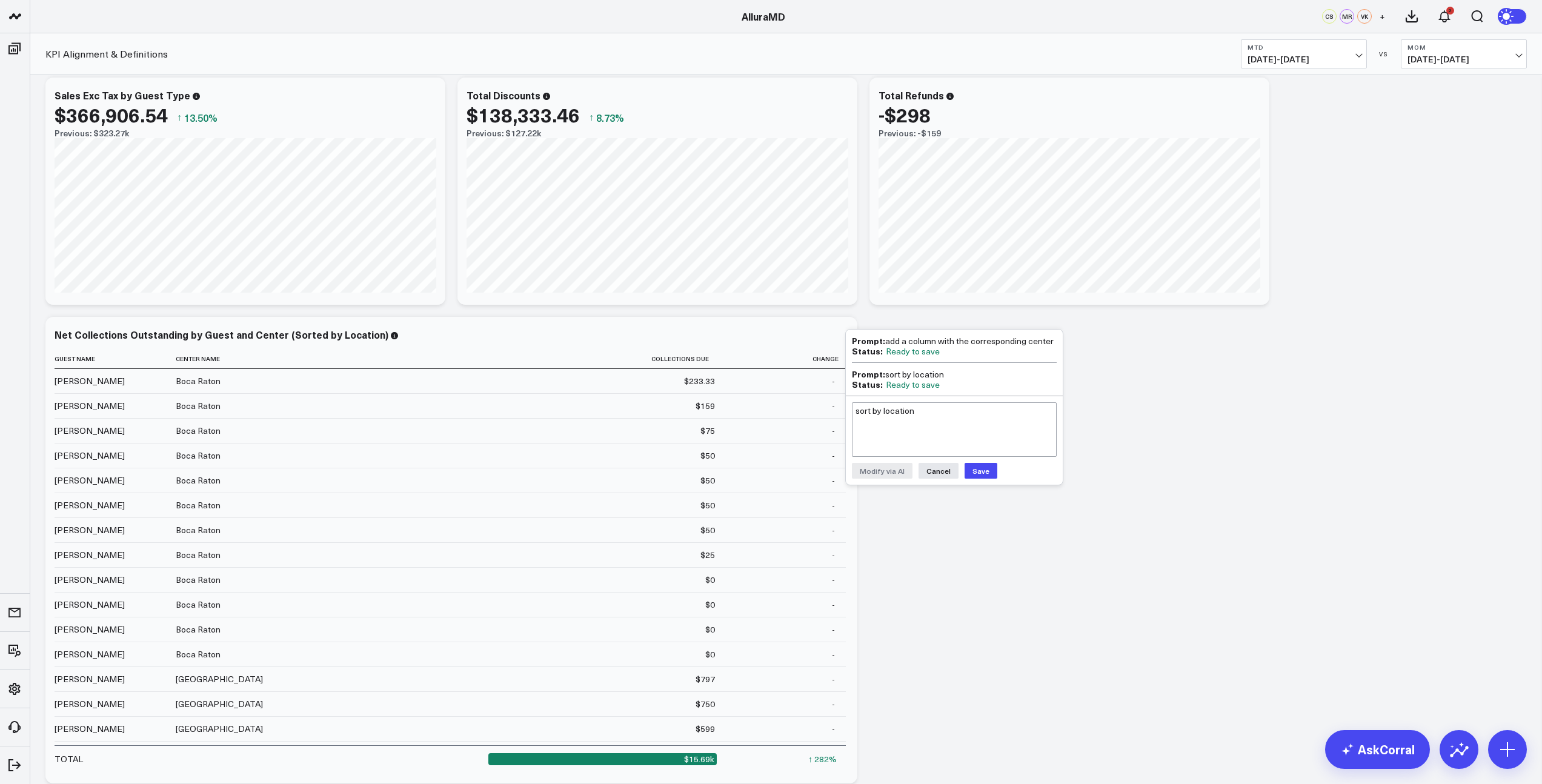
scroll to position [599, 0]
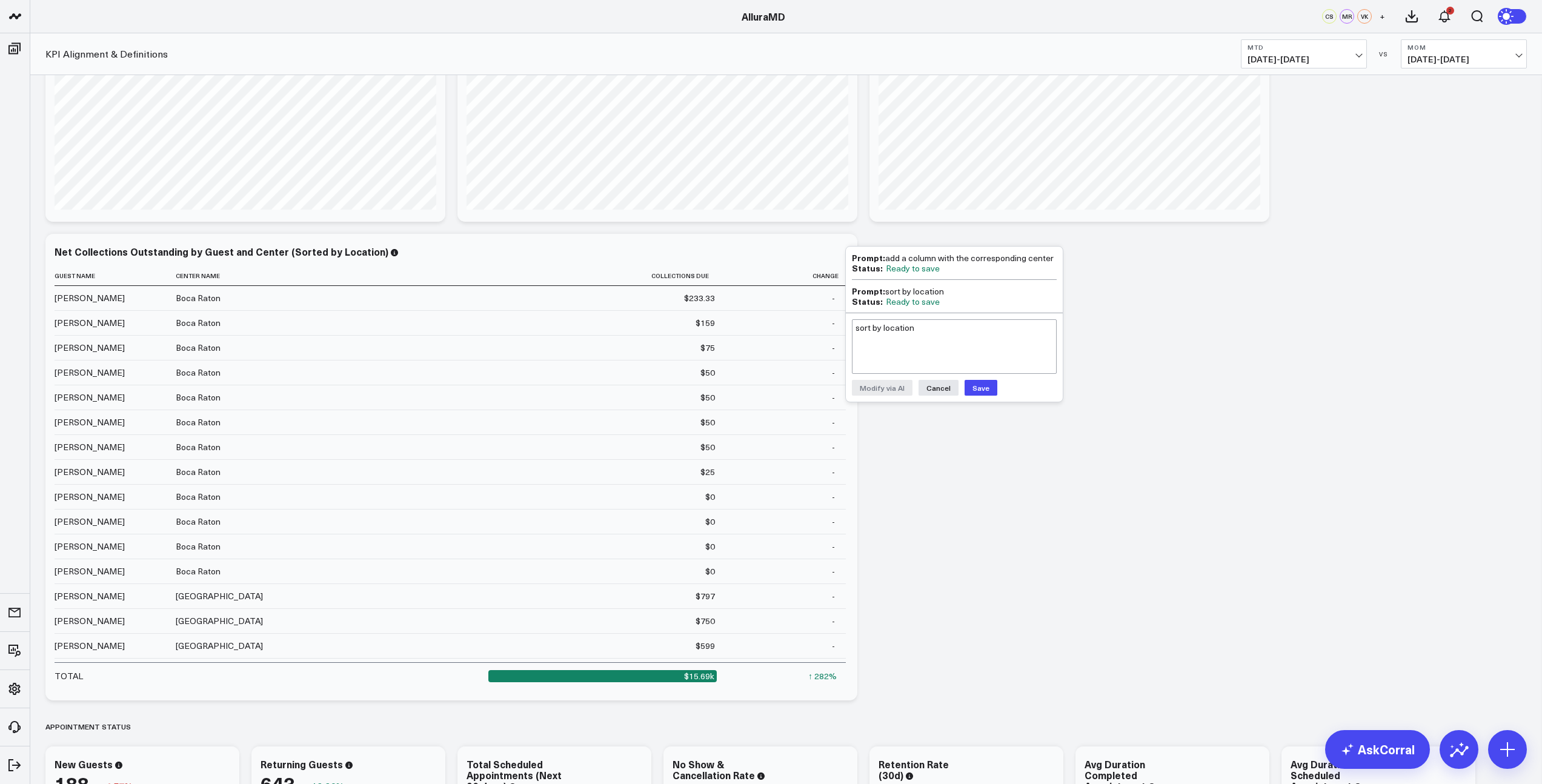
click at [988, 390] on button "Save" at bounding box center [980, 388] width 33 height 16
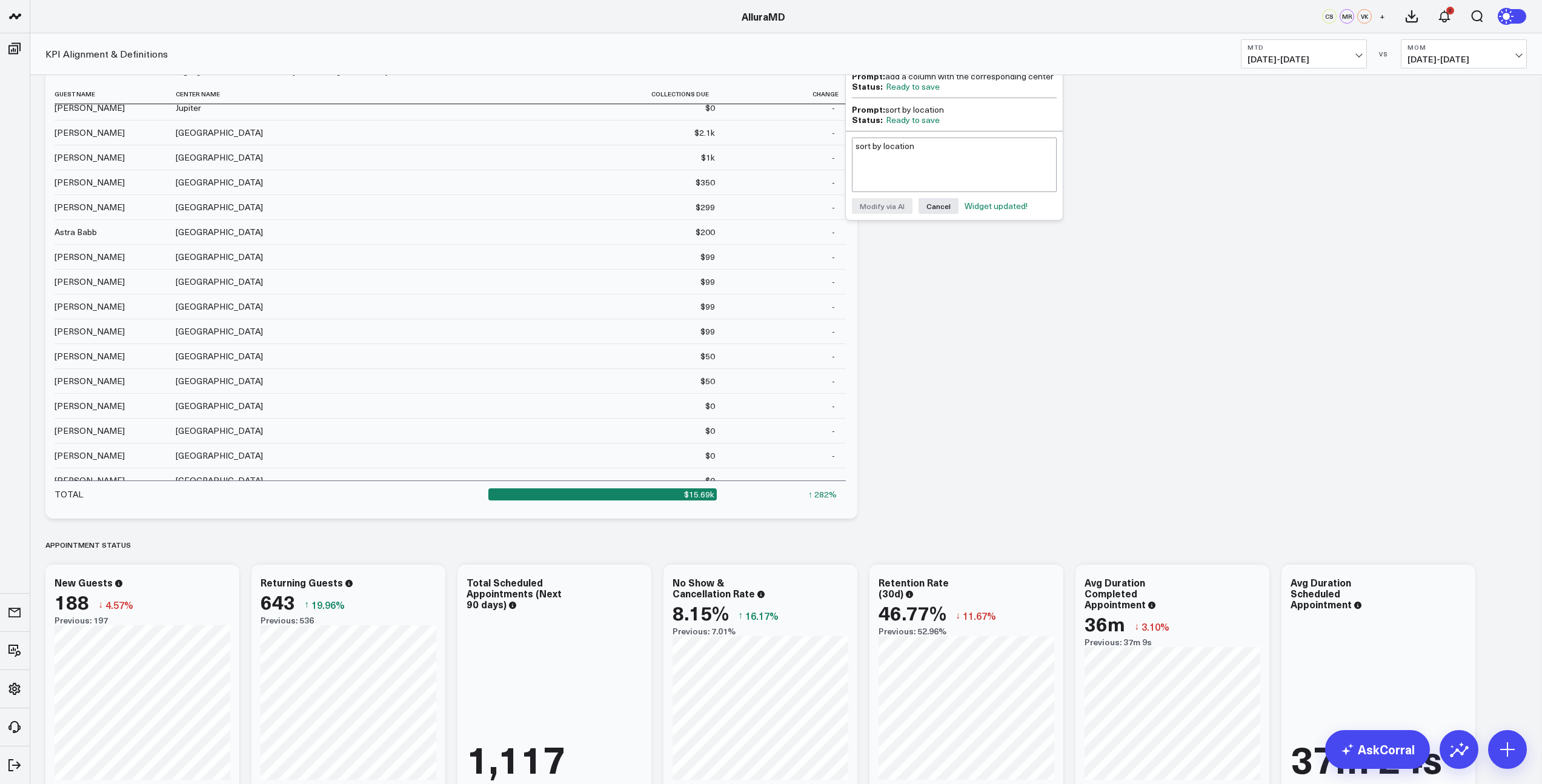
scroll to position [771, 0]
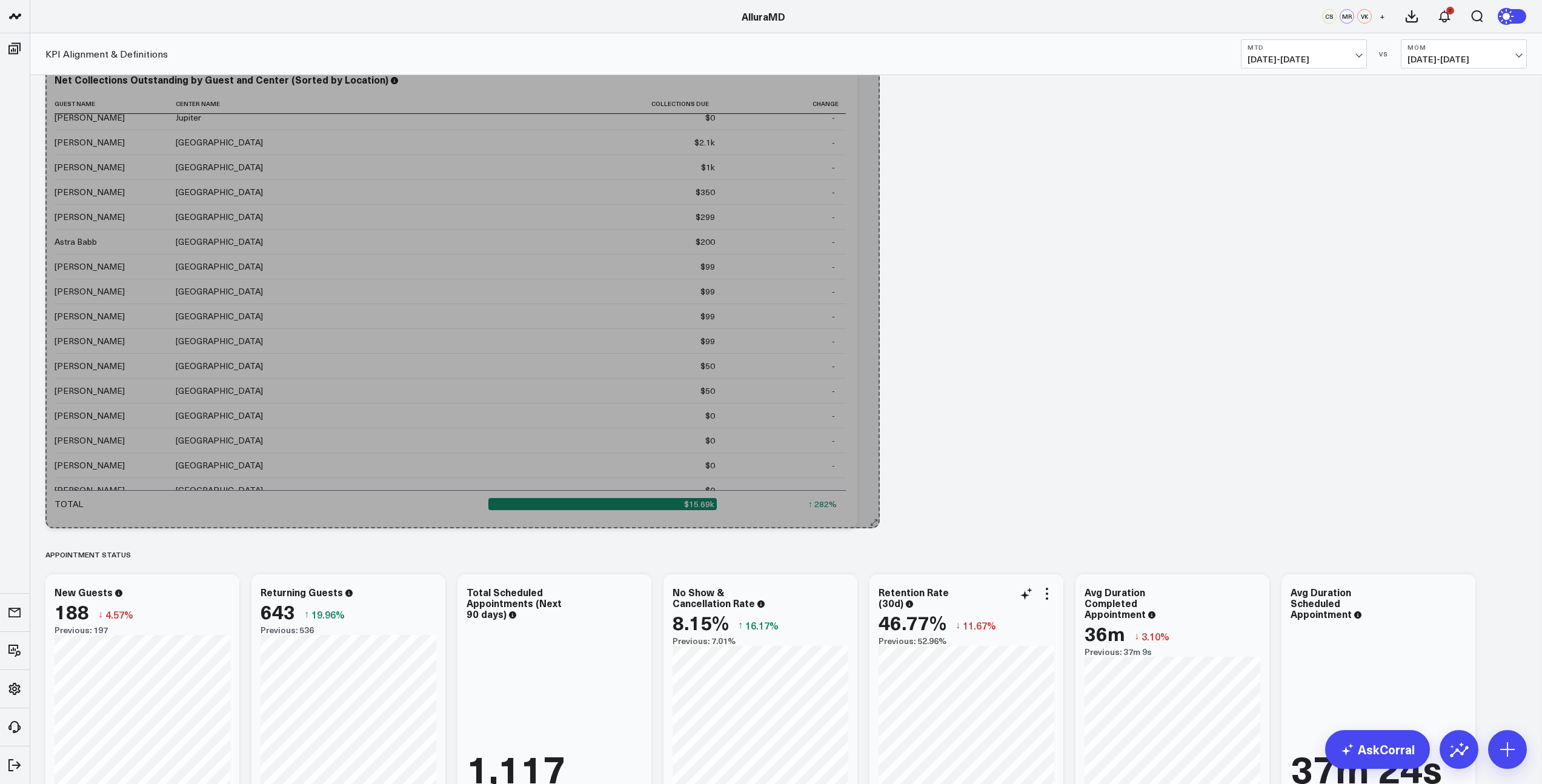
drag, startPoint x: 847, startPoint y: 520, endPoint x: 870, endPoint y: 702, distance: 183.4
click at [870, 703] on div "Revenue Summary Modify via AI Copy link to widget Ask support Remove Create lin…" at bounding box center [786, 432] width 1493 height 2255
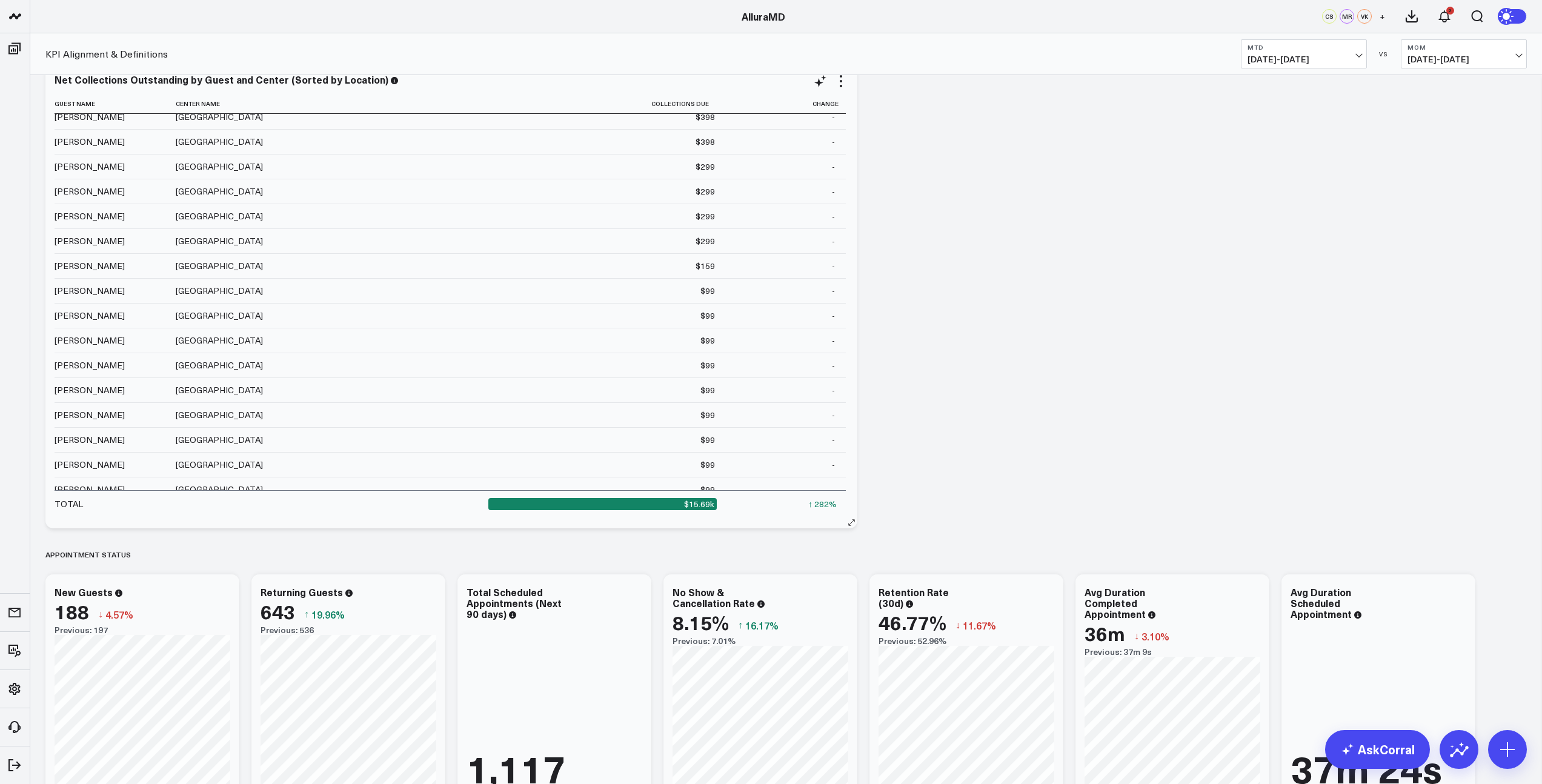
scroll to position [0, 0]
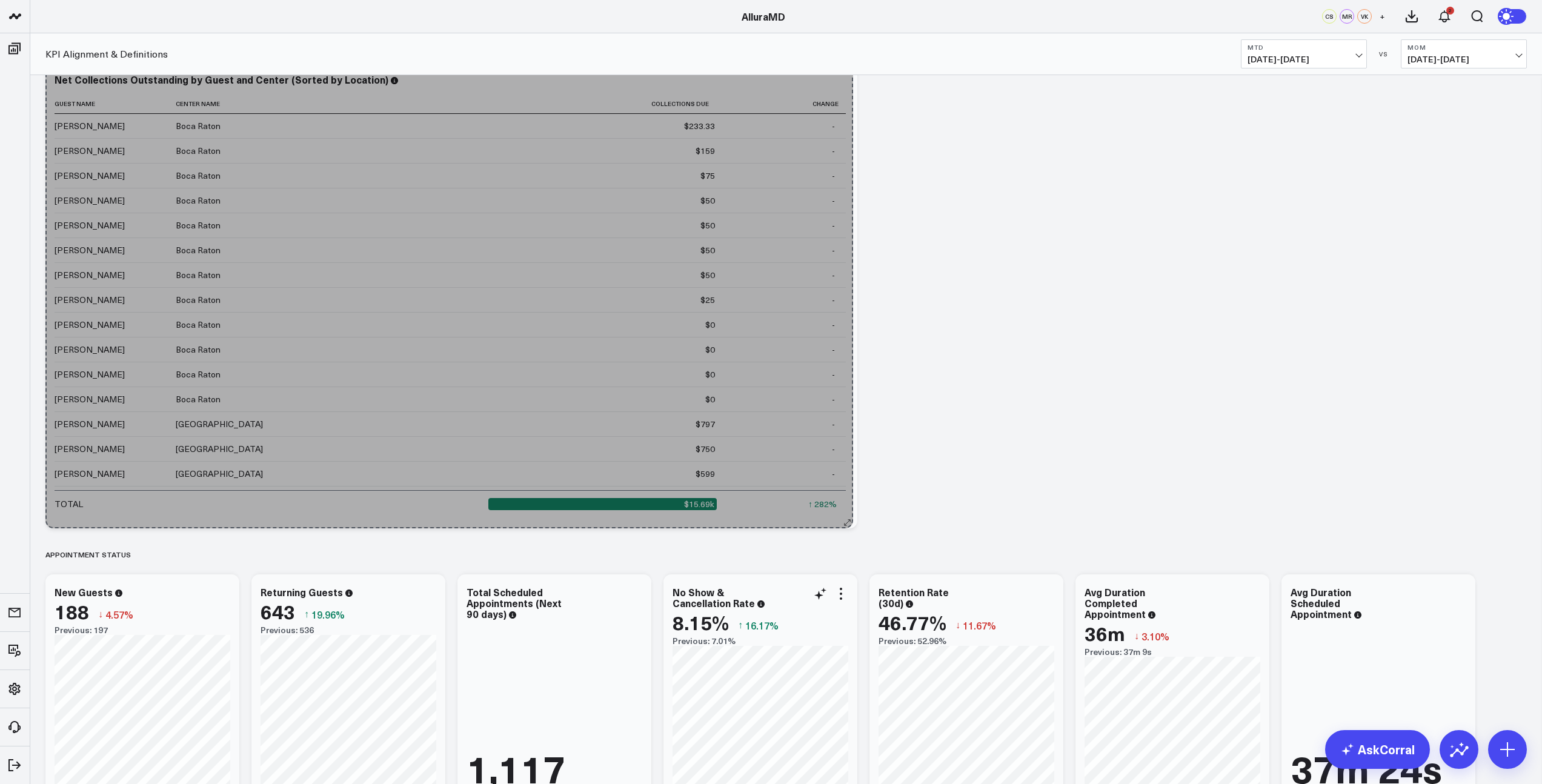
drag, startPoint x: 849, startPoint y: 523, endPoint x: 845, endPoint y: 603, distance: 80.1
click at [845, 604] on div "Revenue Summary Modify via AI Copy link to widget Ask support Remove Create lin…" at bounding box center [786, 432] width 1493 height 2255
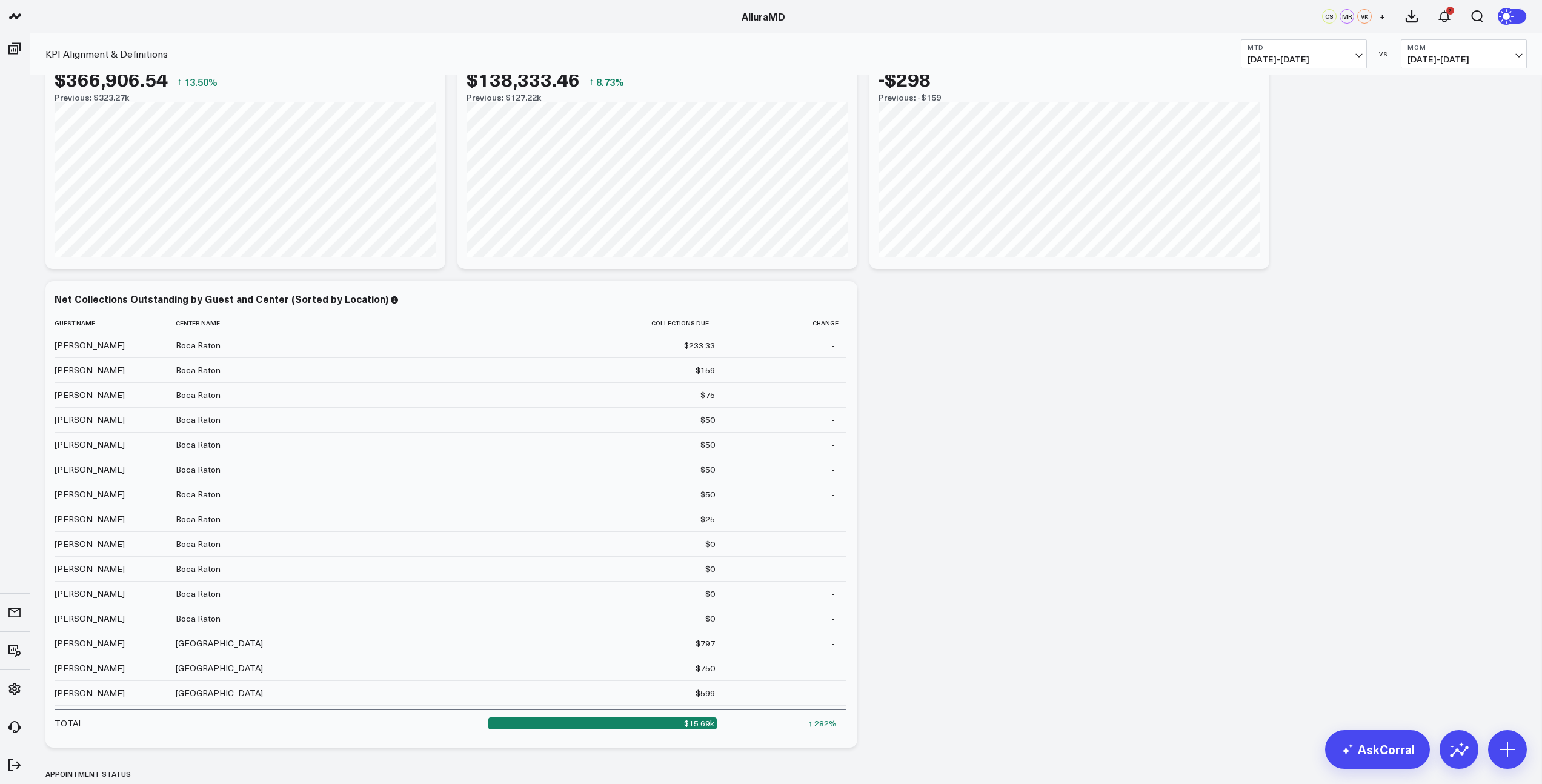
scroll to position [667, 0]
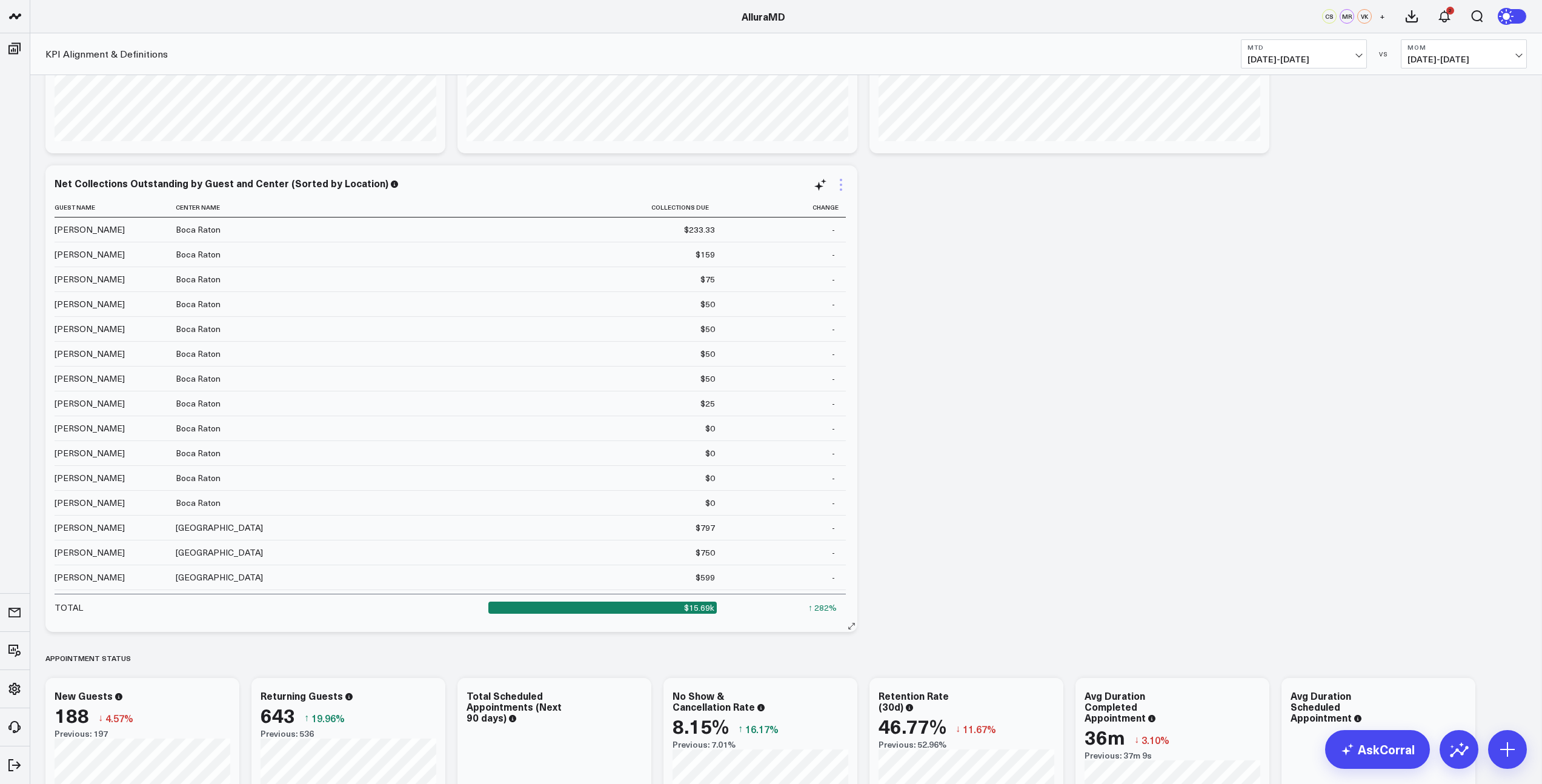
click at [841, 190] on icon at bounding box center [841, 185] width 15 height 15
click at [783, 417] on link "Export" at bounding box center [791, 416] width 88 height 11
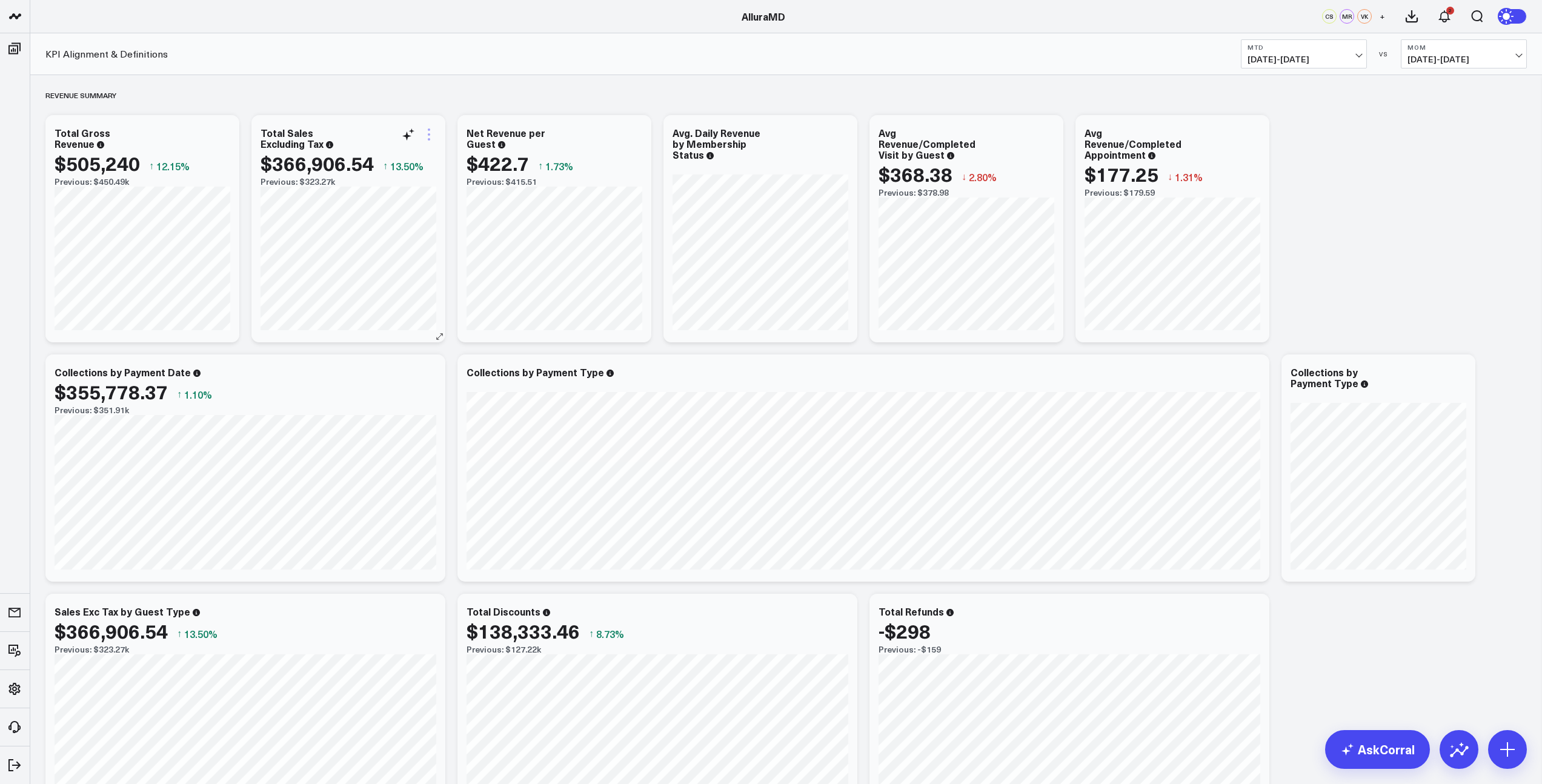
click at [426, 135] on icon at bounding box center [429, 135] width 15 height 15
click at [386, 364] on link "Export PNG" at bounding box center [380, 366] width 88 height 11
click at [431, 138] on icon at bounding box center [429, 135] width 15 height 15
click at [380, 366] on link "Export PNG" at bounding box center [380, 366] width 88 height 11
